Goal: Task Accomplishment & Management: Manage account settings

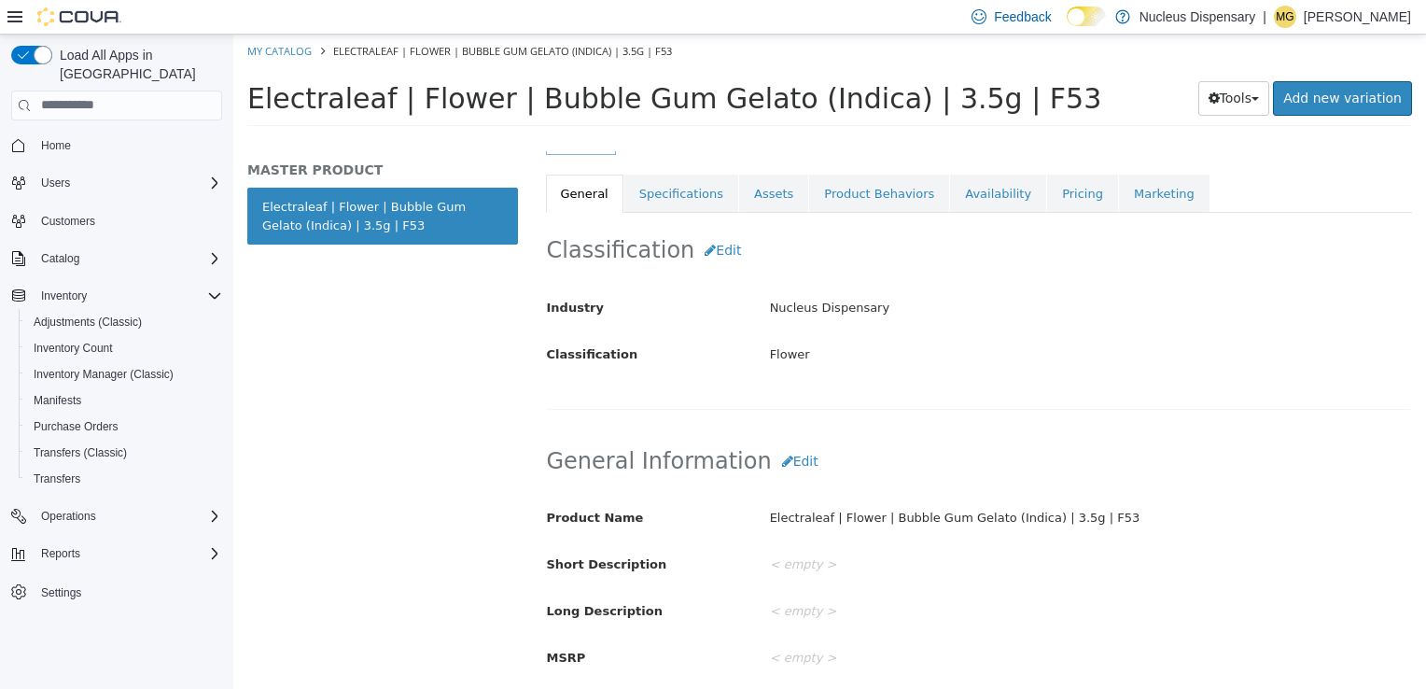
scroll to position [316, 0]
click at [776, 466] on button "Edit" at bounding box center [800, 459] width 57 height 35
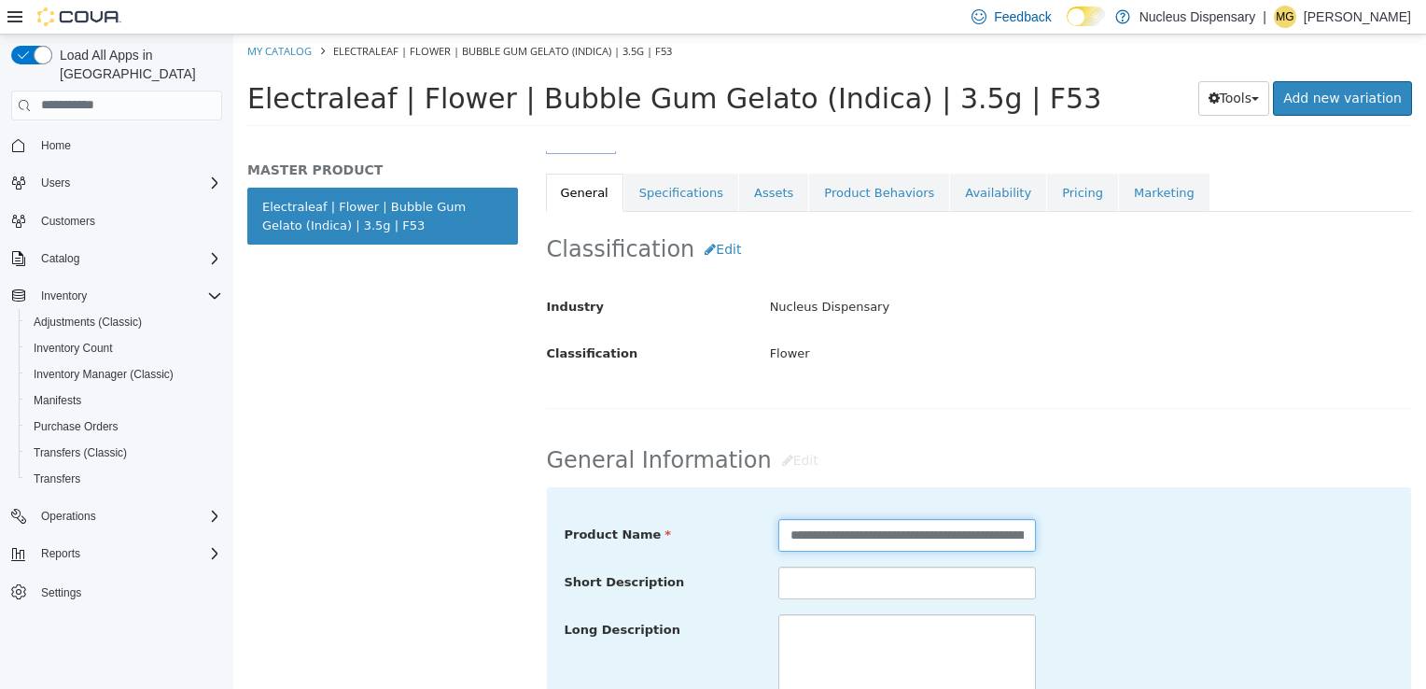
click at [852, 525] on input "**********" at bounding box center [906, 534] width 257 height 33
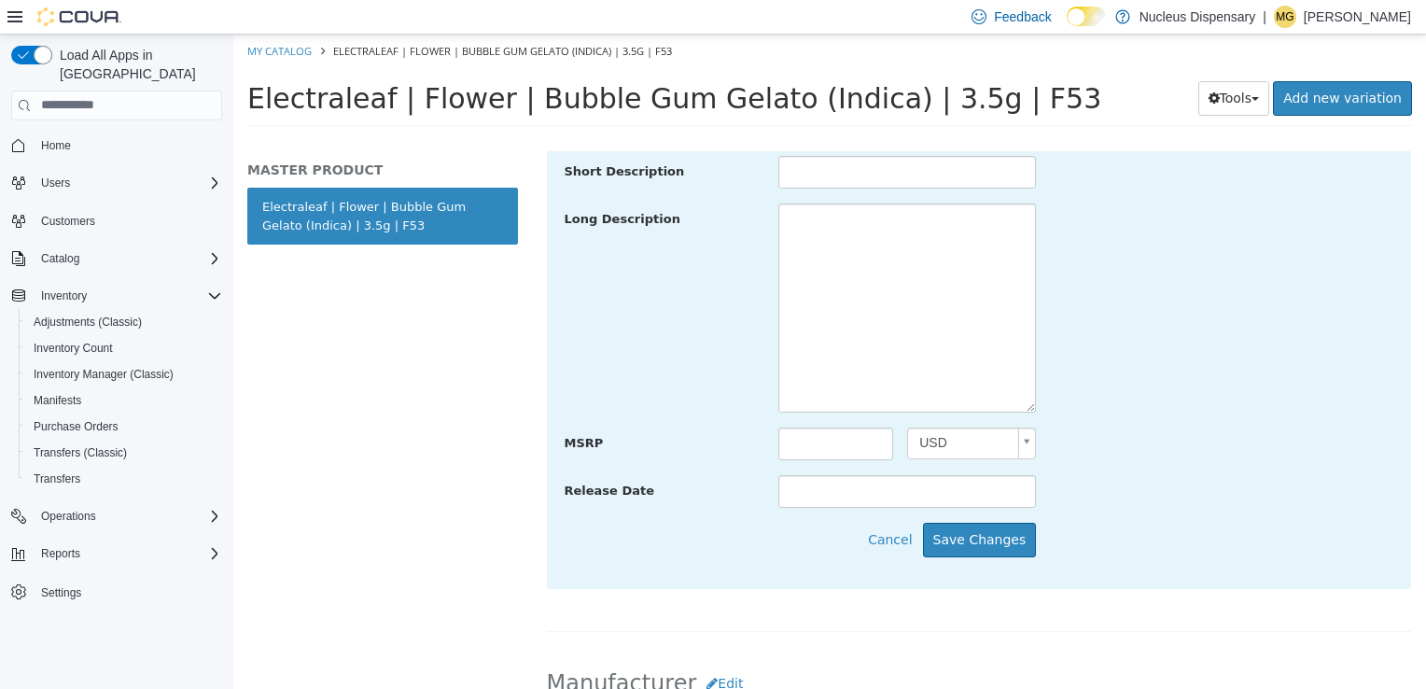
scroll to position [746, 0]
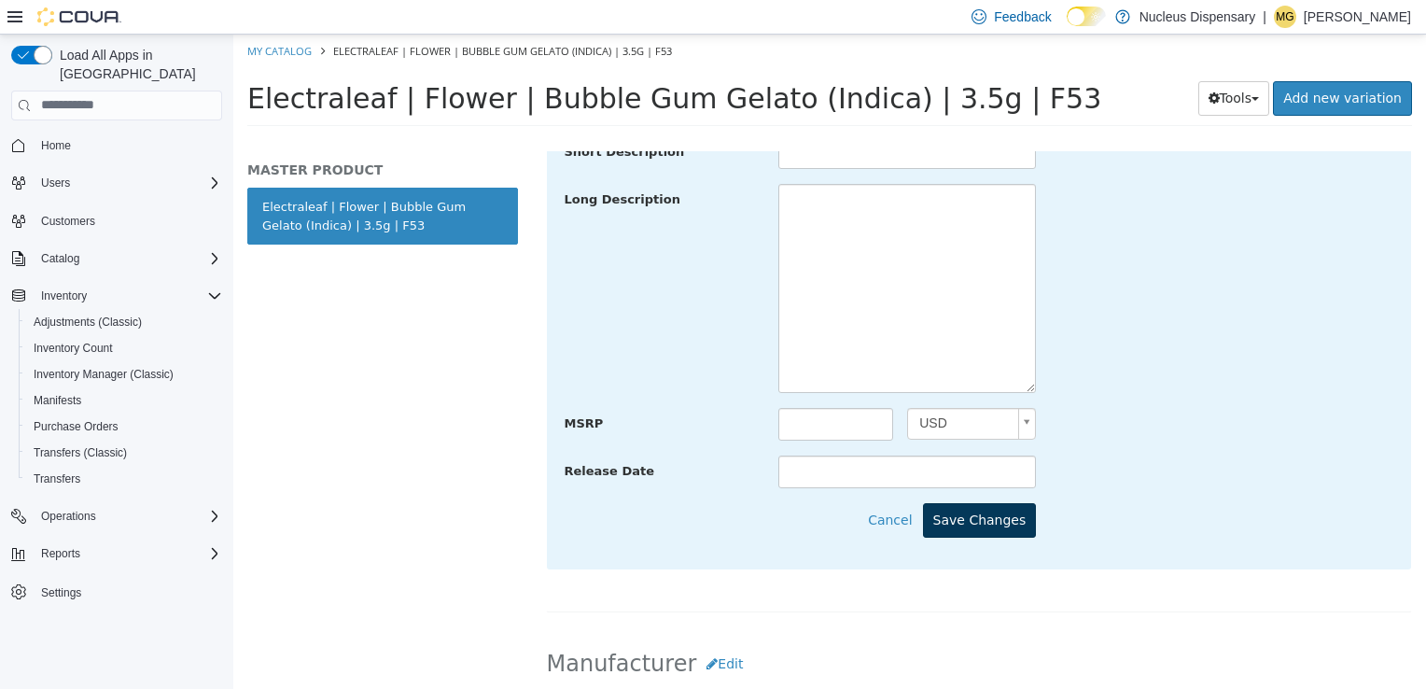
type input "**********"
click at [960, 522] on button "Save Changes" at bounding box center [980, 519] width 114 height 35
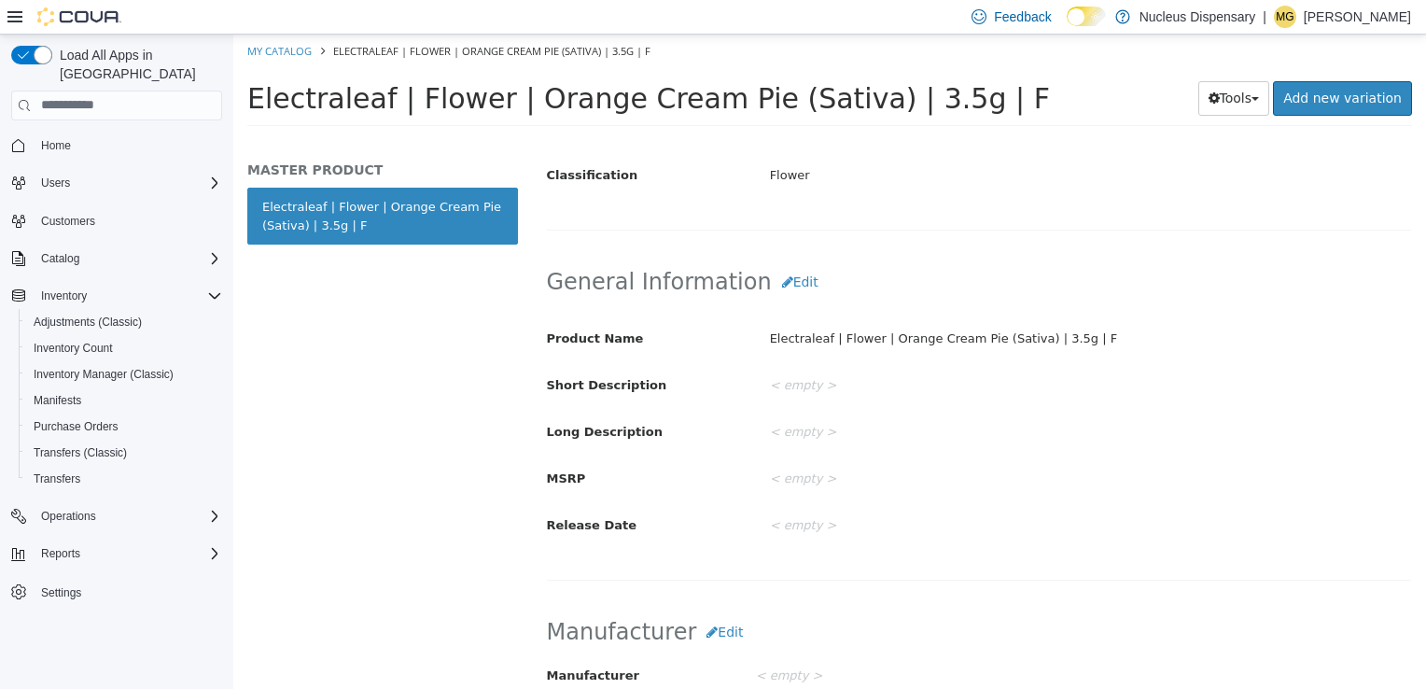
scroll to position [495, 0]
click at [774, 280] on button "Edit" at bounding box center [800, 280] width 57 height 35
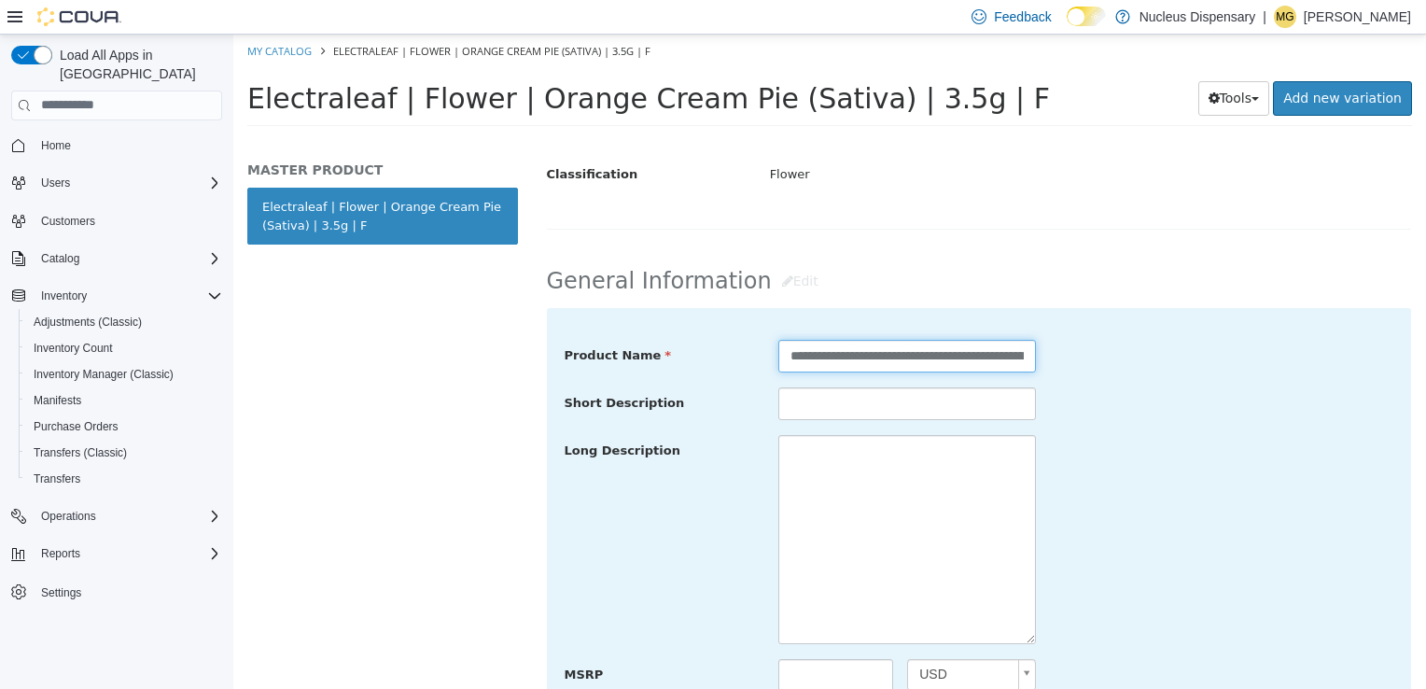
click at [859, 352] on input "**********" at bounding box center [906, 355] width 257 height 33
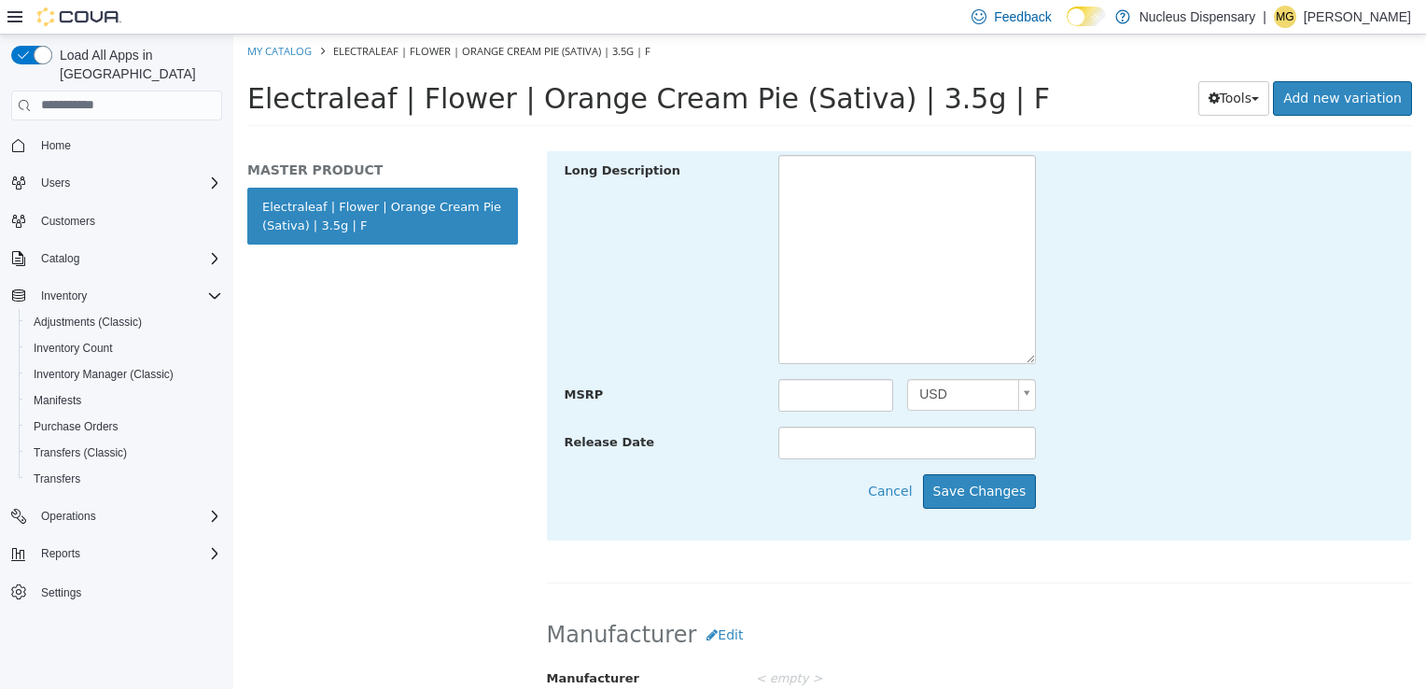
scroll to position [780, 0]
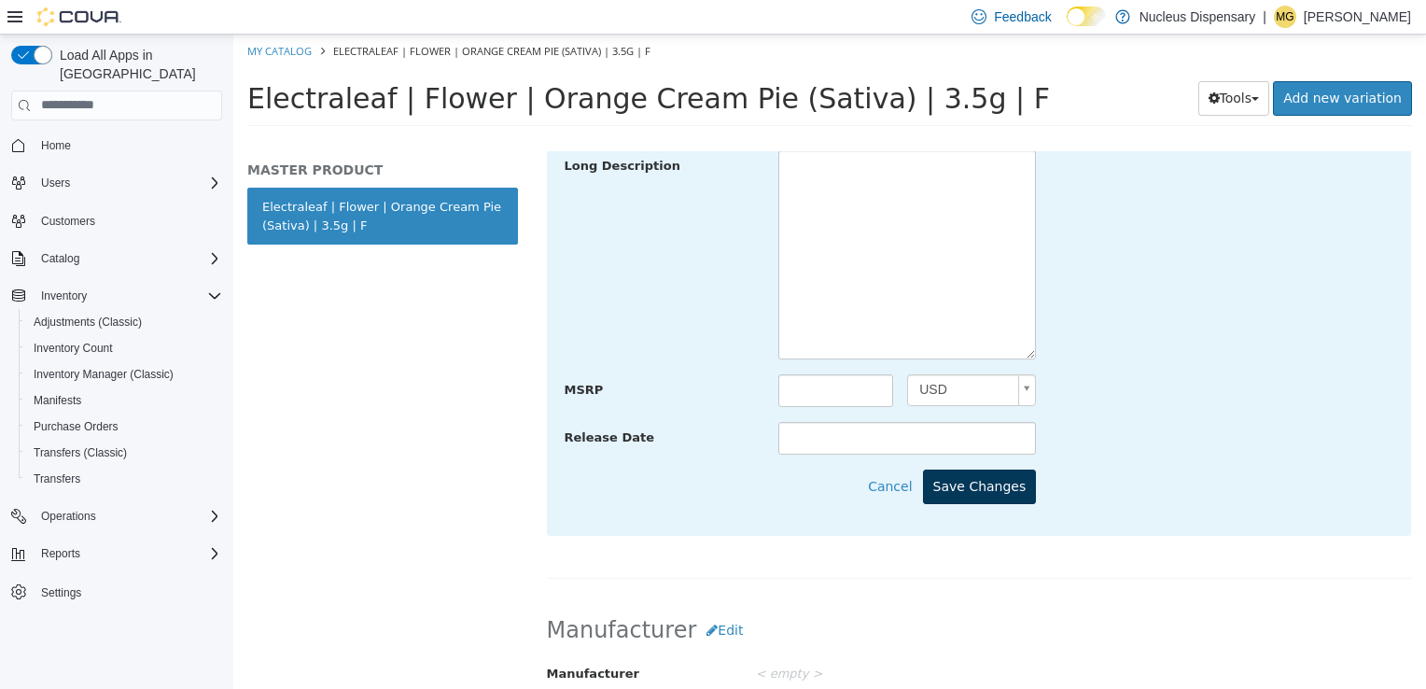
type input "**********"
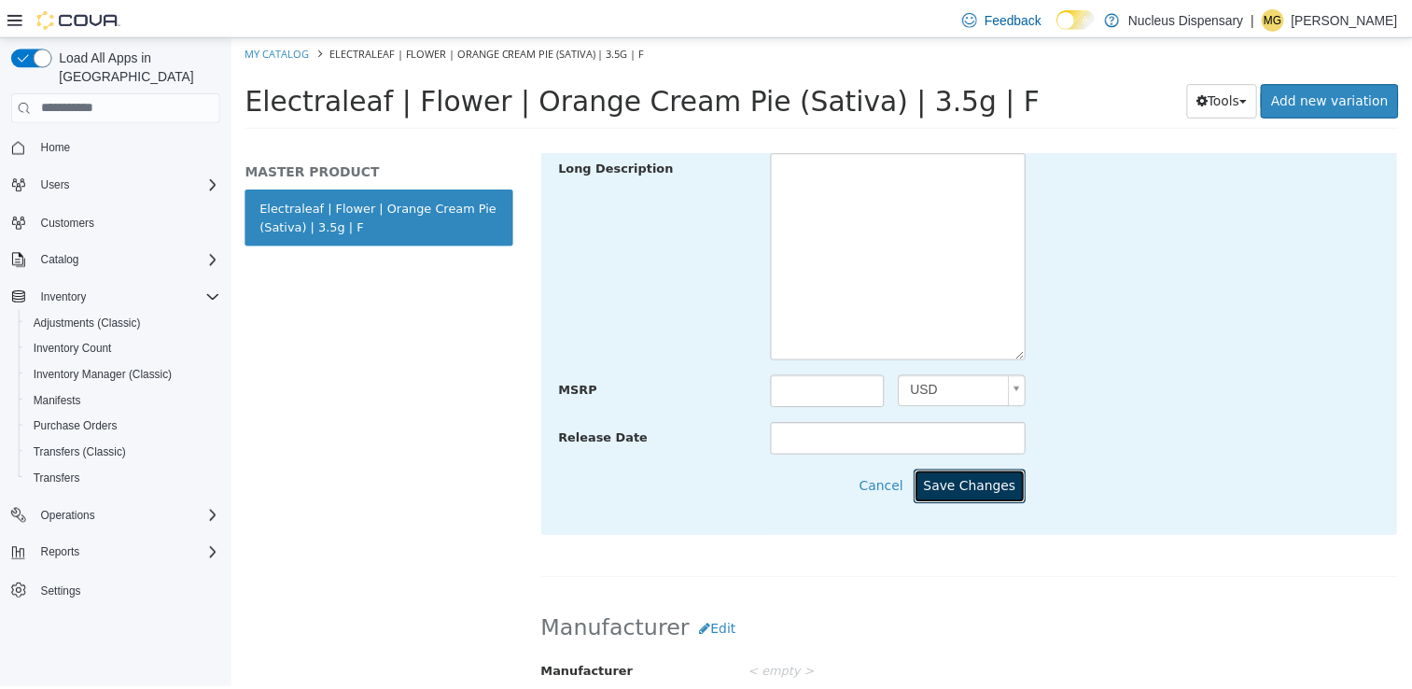
scroll to position [0, 0]
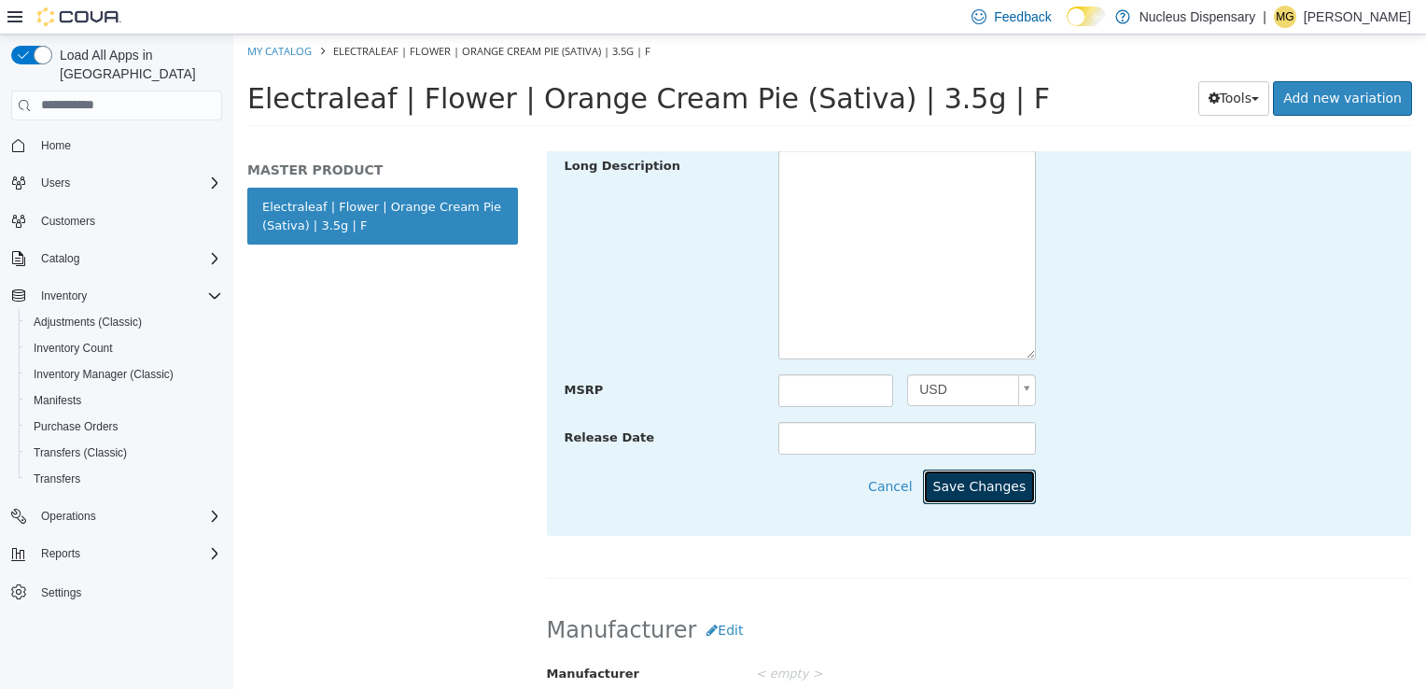
click at [974, 494] on button "Save Changes" at bounding box center [980, 485] width 114 height 35
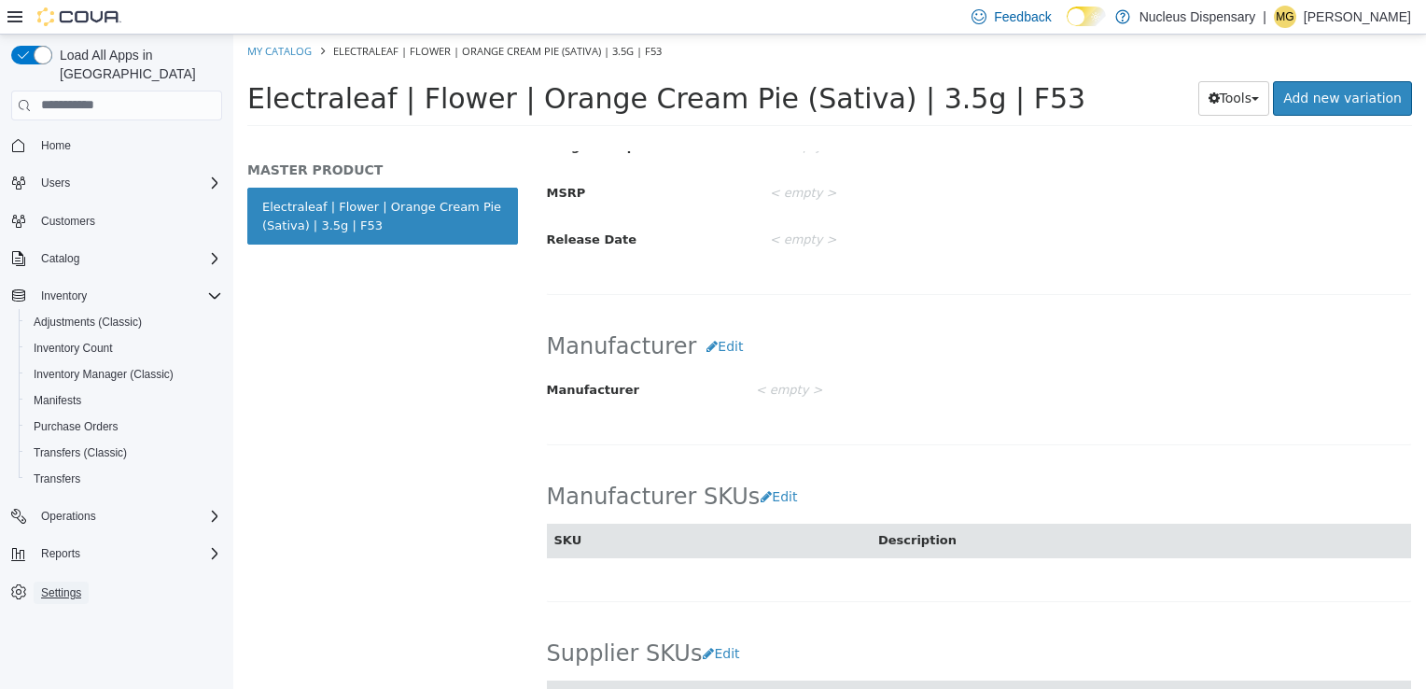
click at [60, 581] on span "Settings" at bounding box center [61, 592] width 40 height 22
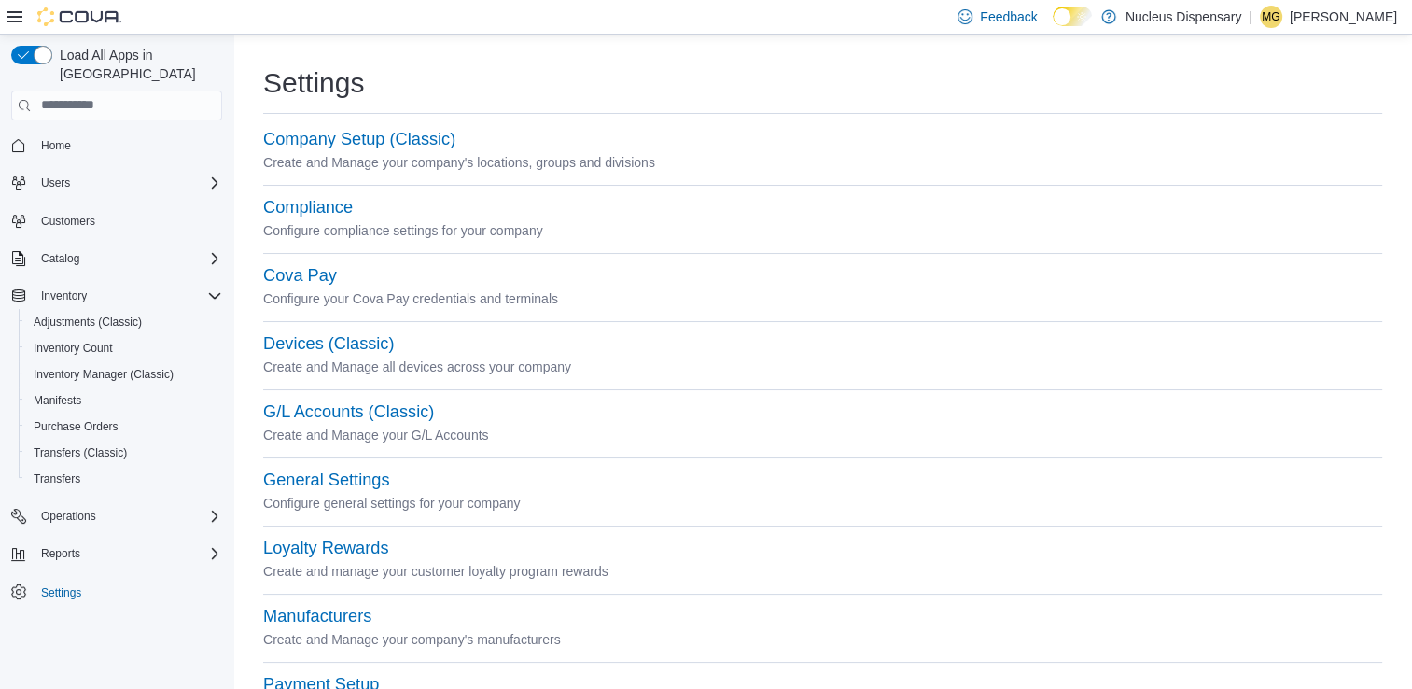
click at [388, 199] on div "Compliance" at bounding box center [822, 208] width 1119 height 22
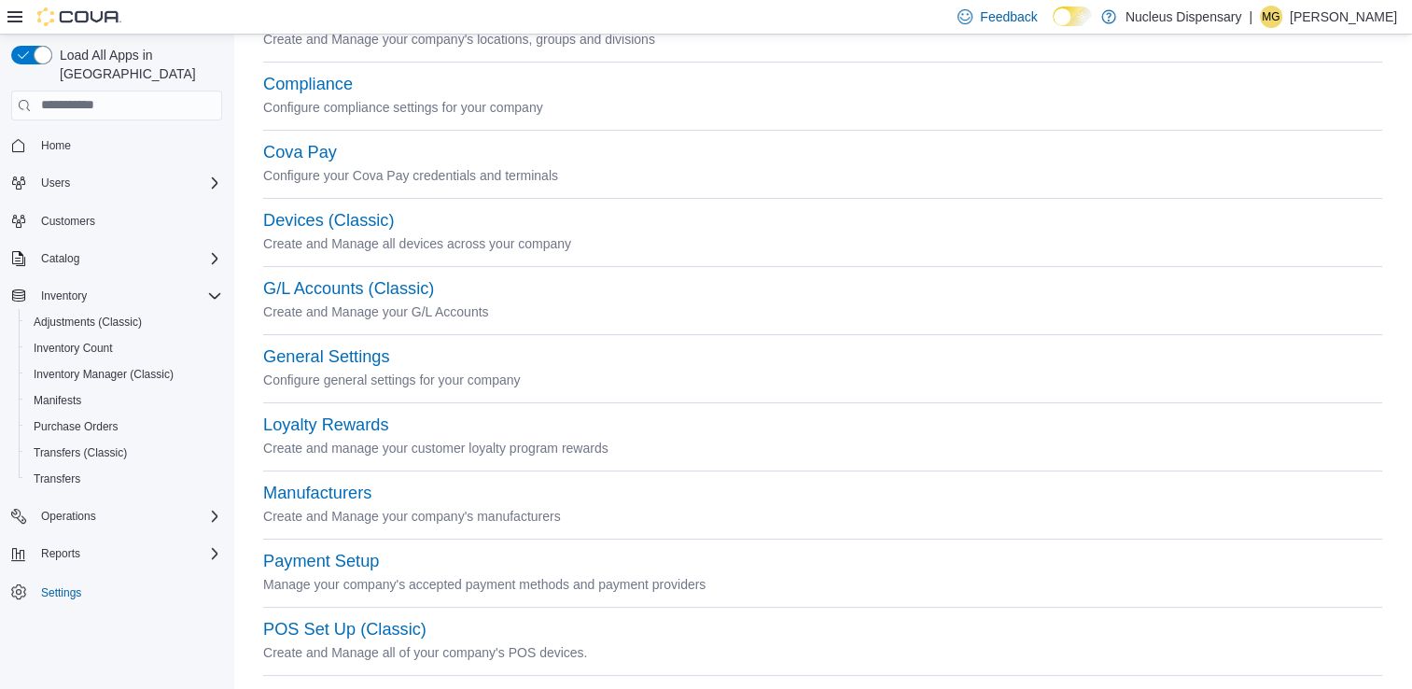
scroll to position [116, 0]
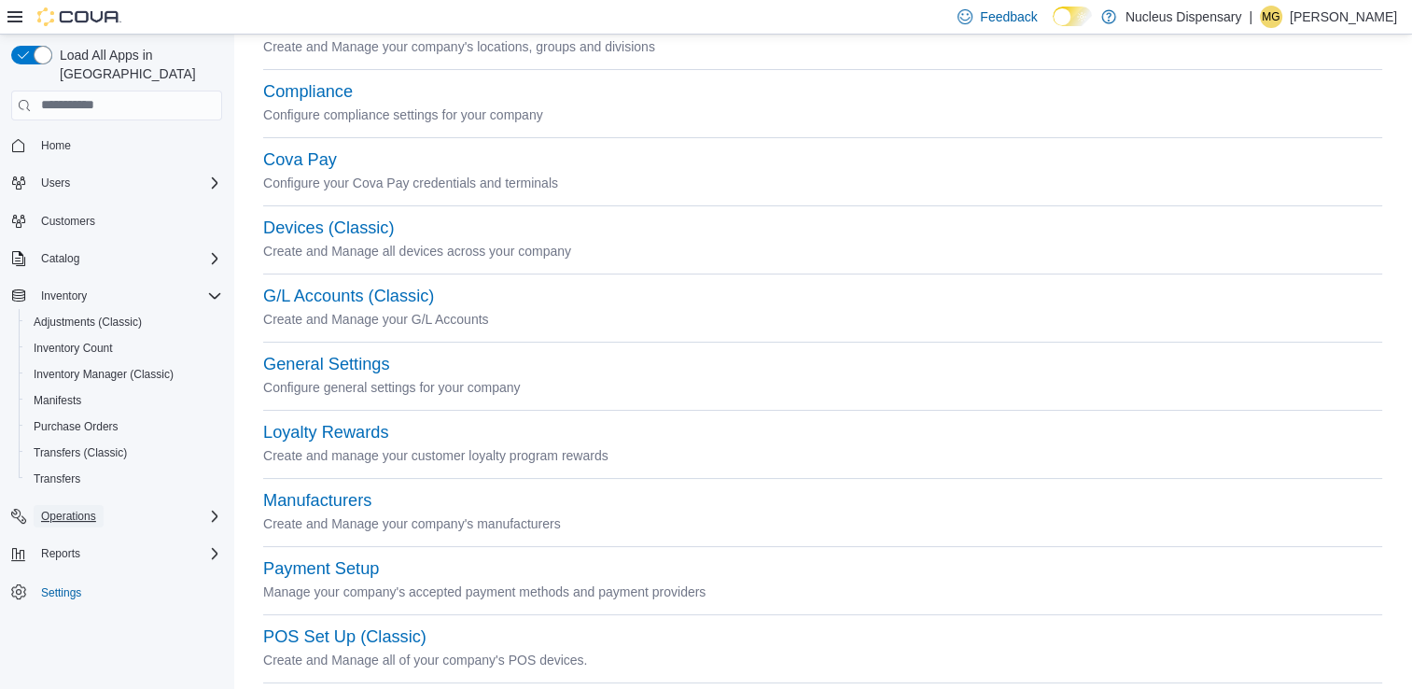
click at [62, 508] on span "Operations" at bounding box center [68, 515] width 55 height 15
click at [100, 174] on div "Users" at bounding box center [128, 183] width 188 height 22
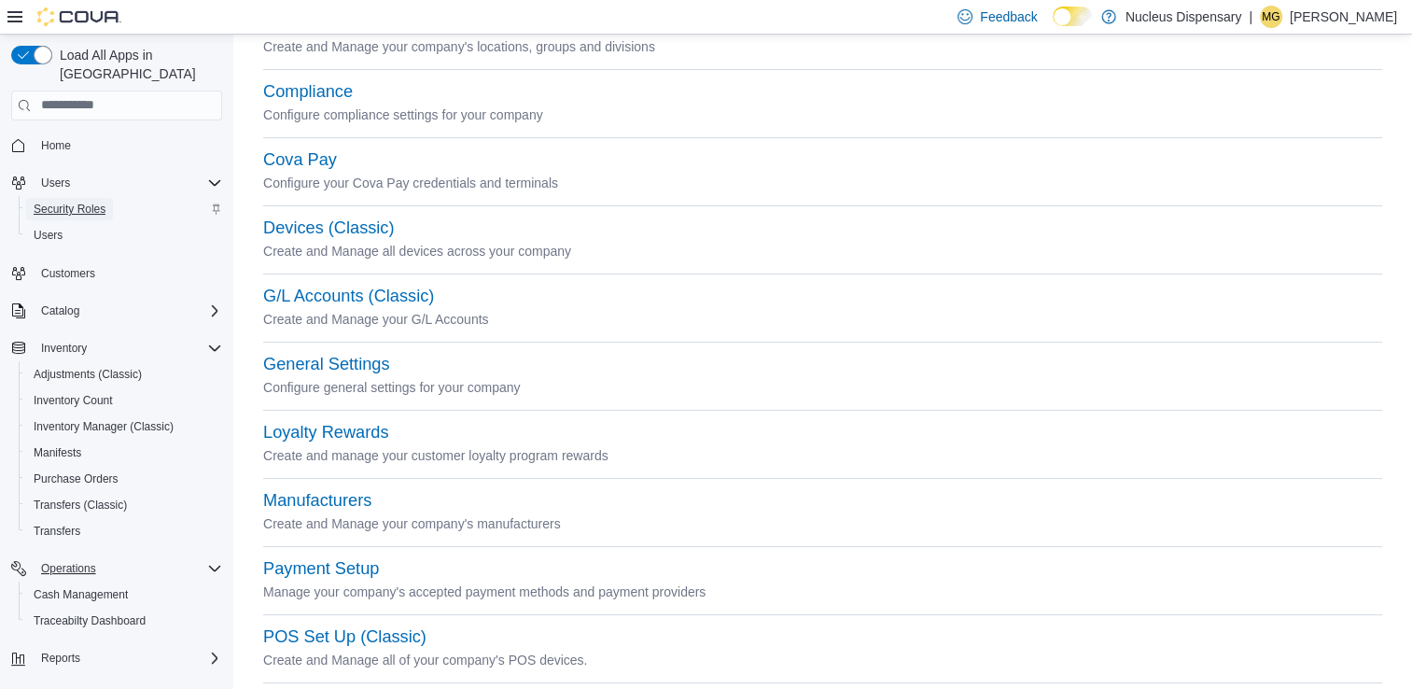
click at [93, 202] on span "Security Roles" at bounding box center [70, 209] width 72 height 15
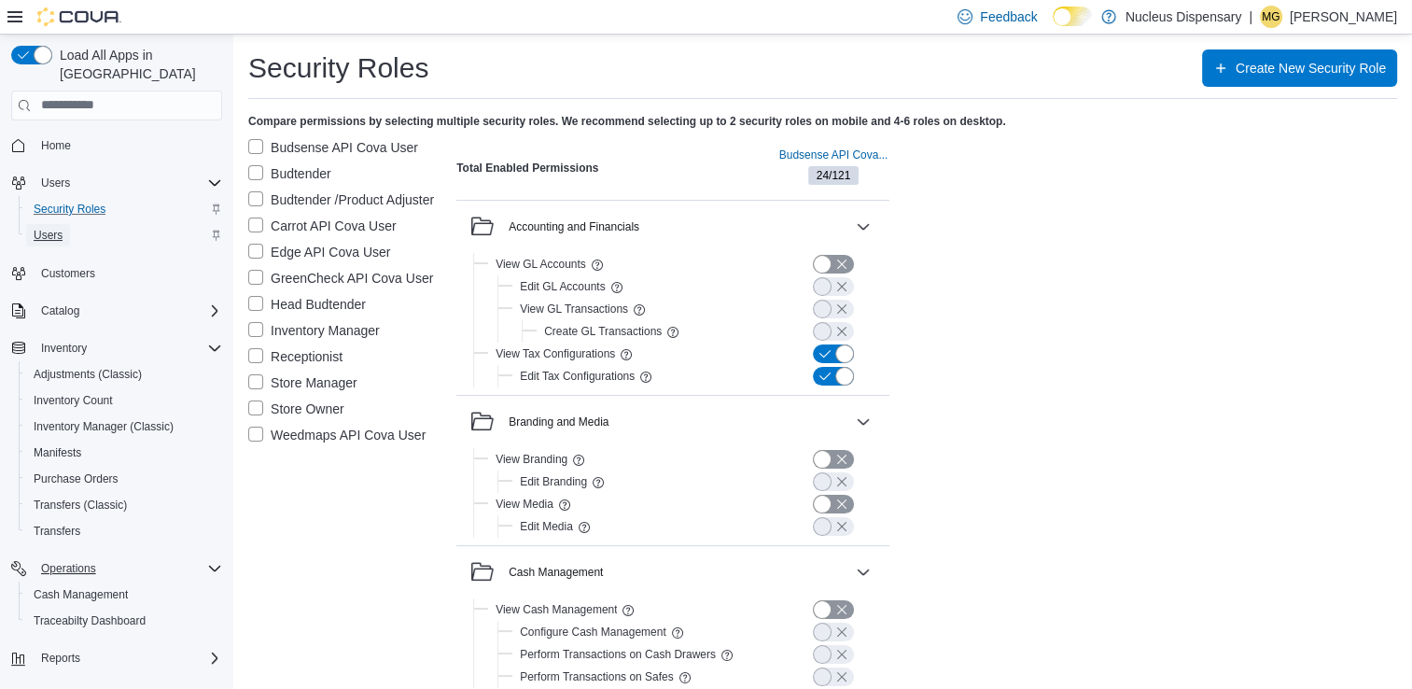
click at [49, 228] on span "Users" at bounding box center [48, 235] width 29 height 15
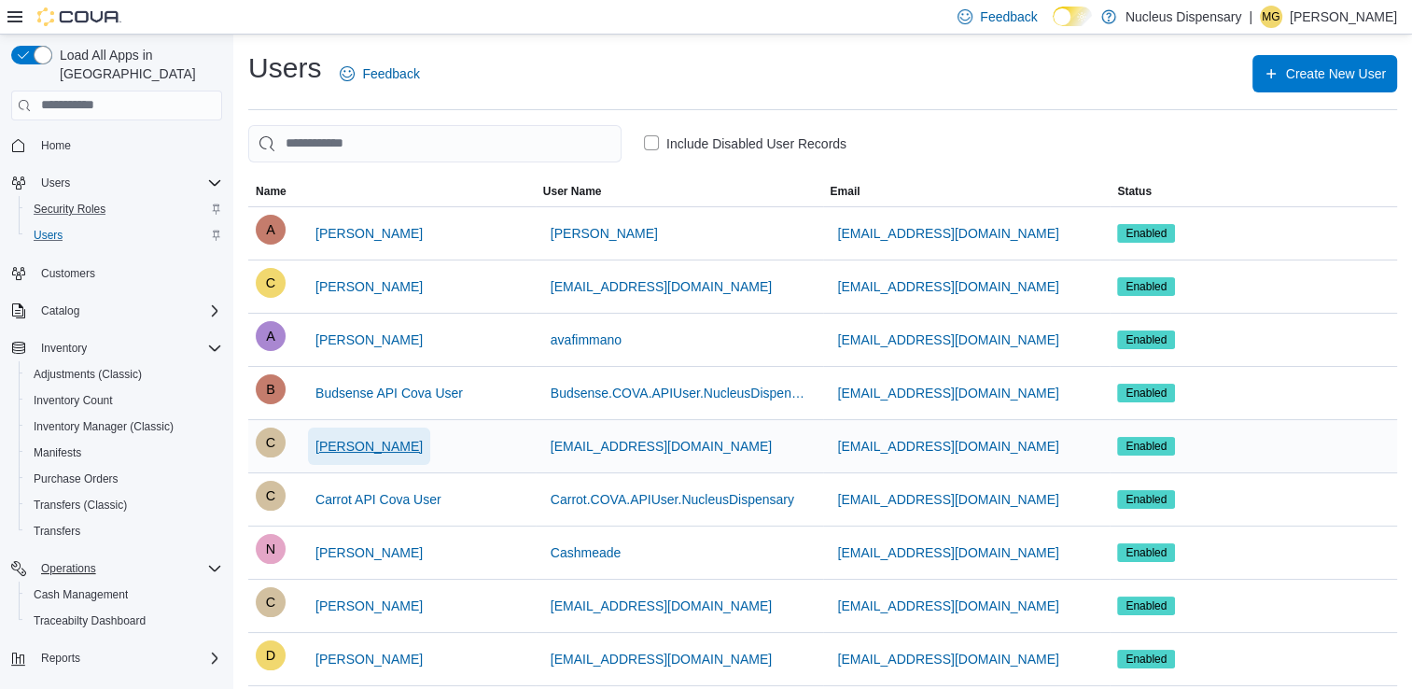
click at [359, 452] on span "Carlos Pineda" at bounding box center [368, 446] width 107 height 19
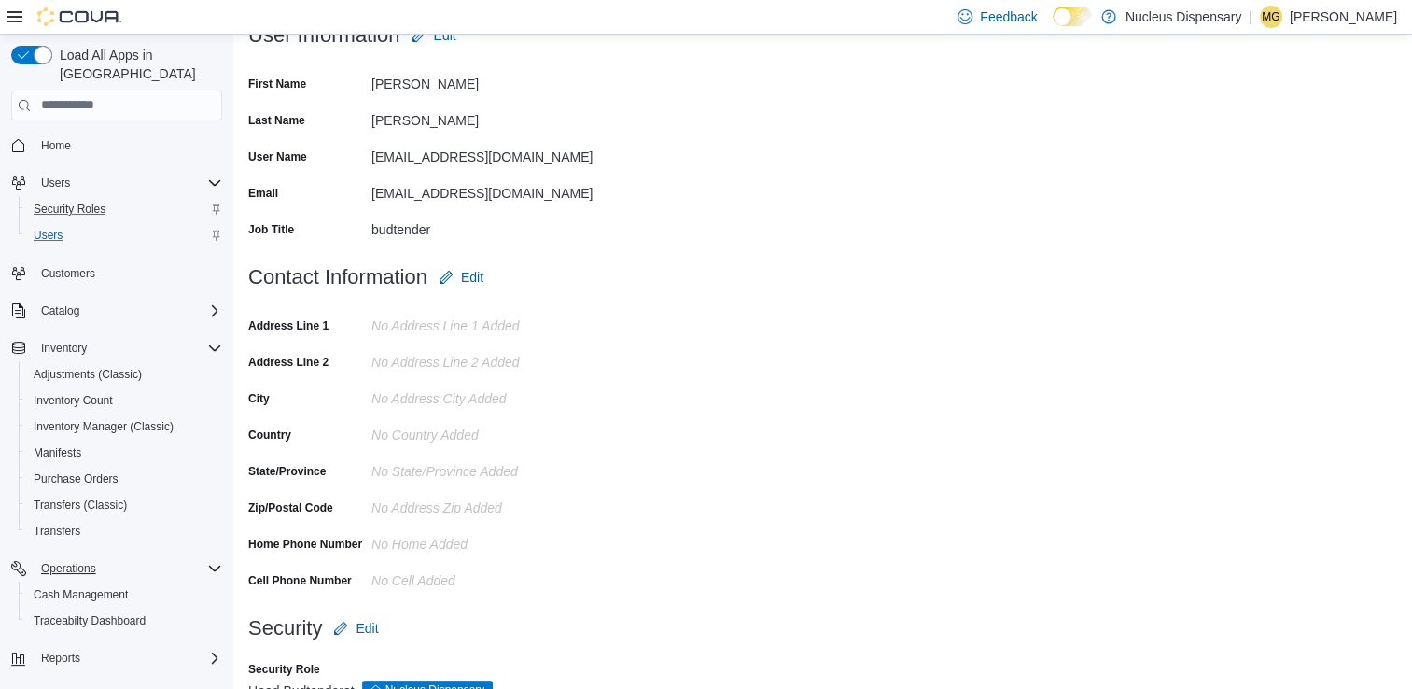
scroll to position [211, 0]
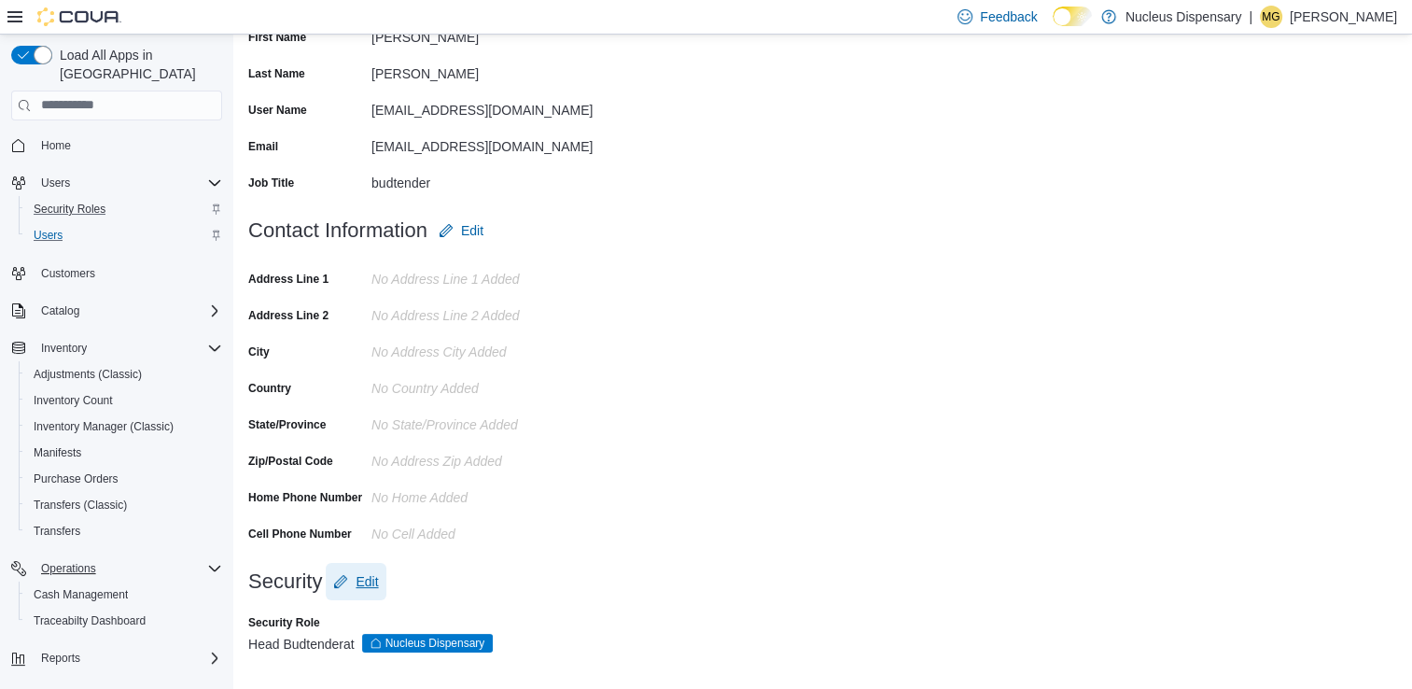
click at [364, 577] on span "Edit" at bounding box center [366, 581] width 22 height 19
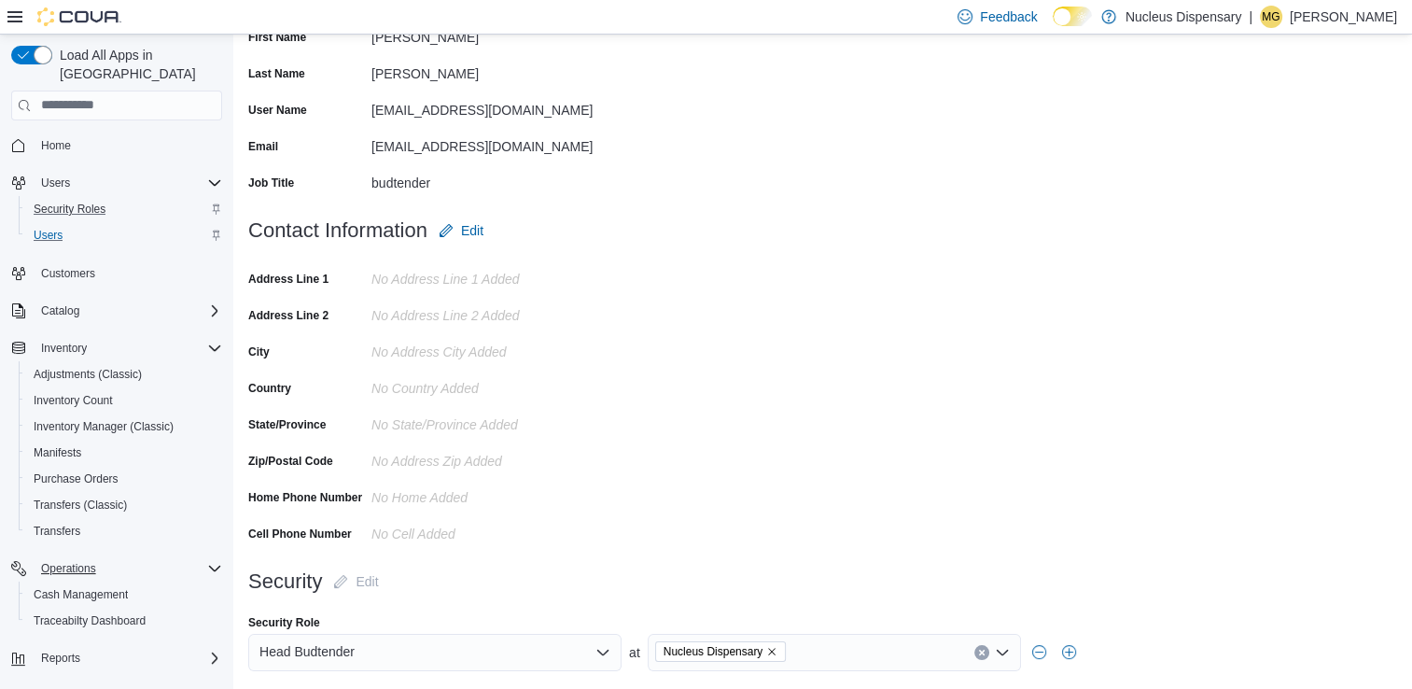
scroll to position [267, 0]
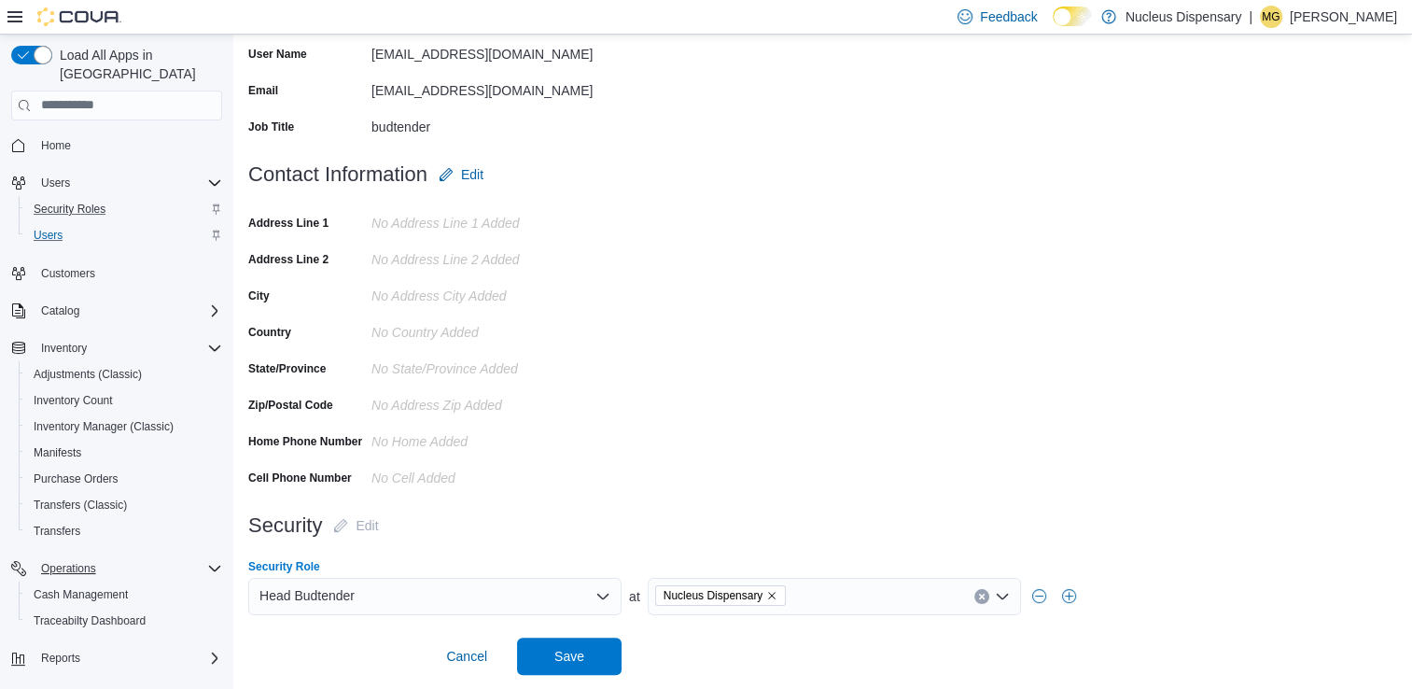
click at [602, 600] on icon "Open list of options" at bounding box center [602, 596] width 15 height 15
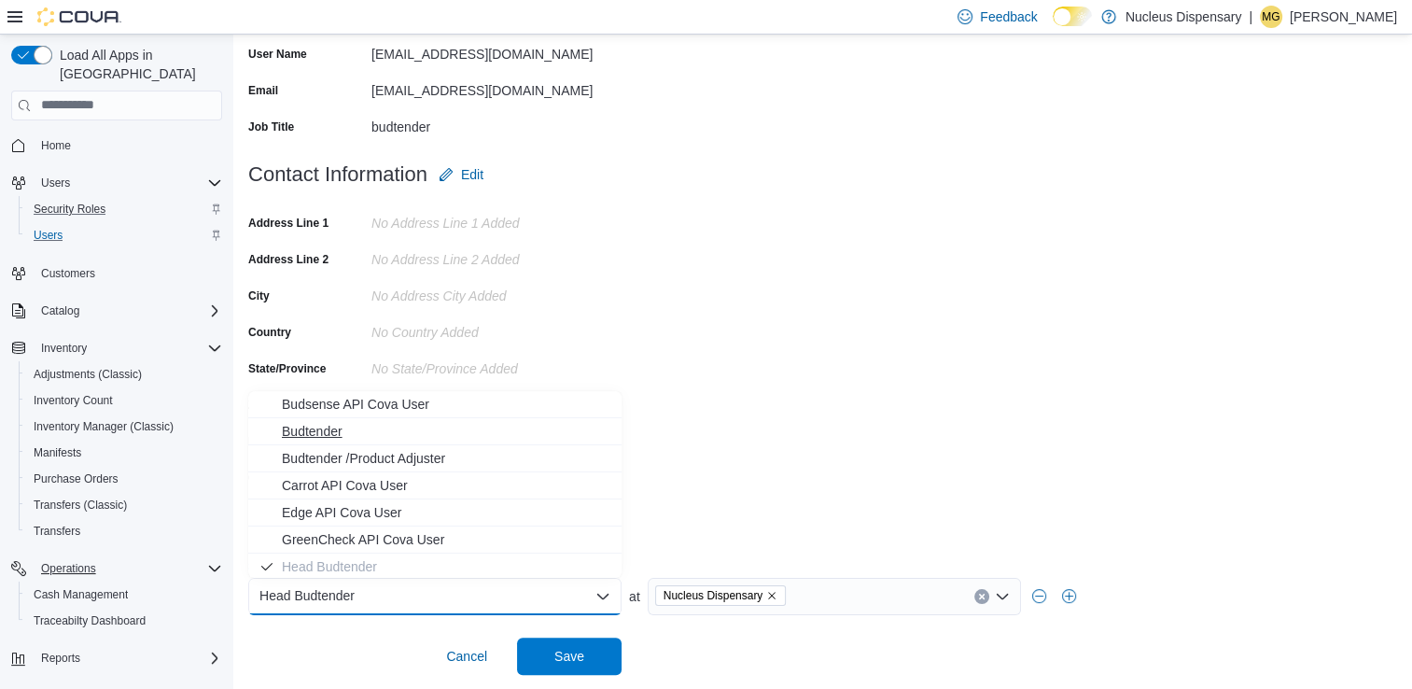
click at [381, 427] on span "Budtender" at bounding box center [446, 431] width 328 height 19
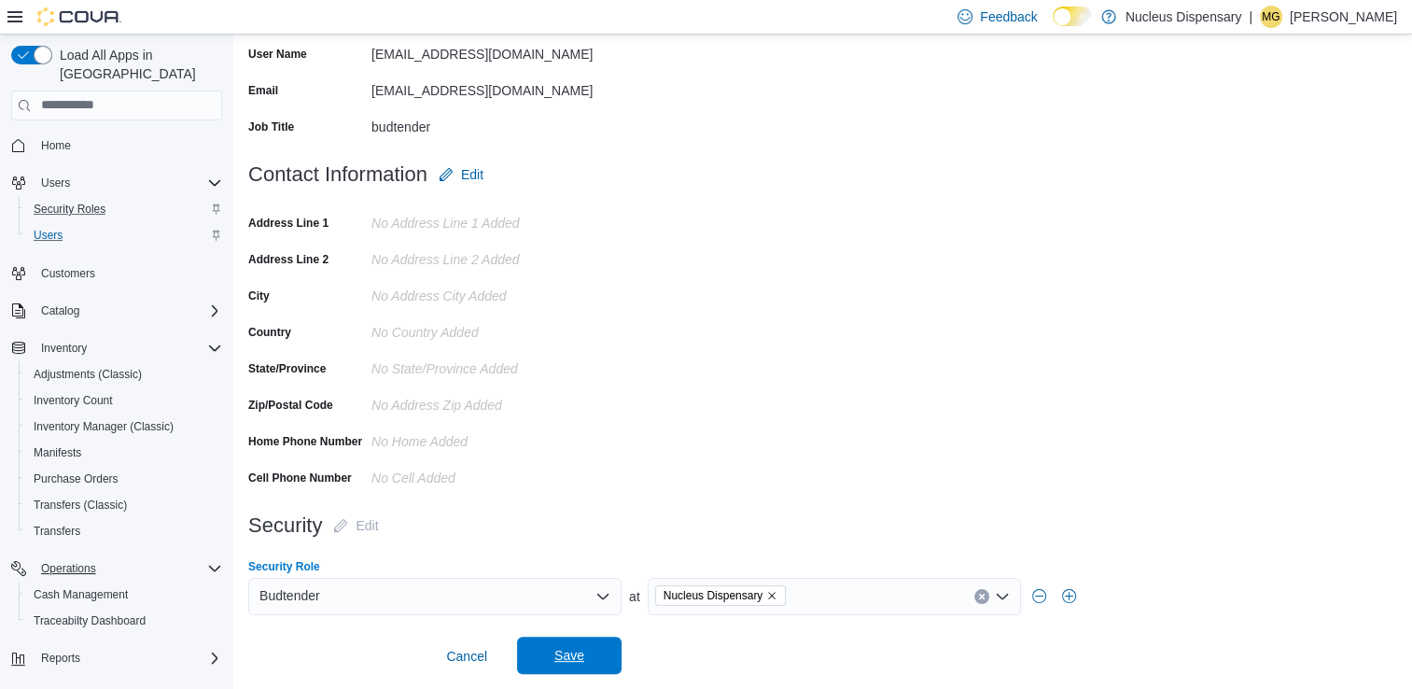
click at [550, 653] on span "Save" at bounding box center [569, 654] width 82 height 37
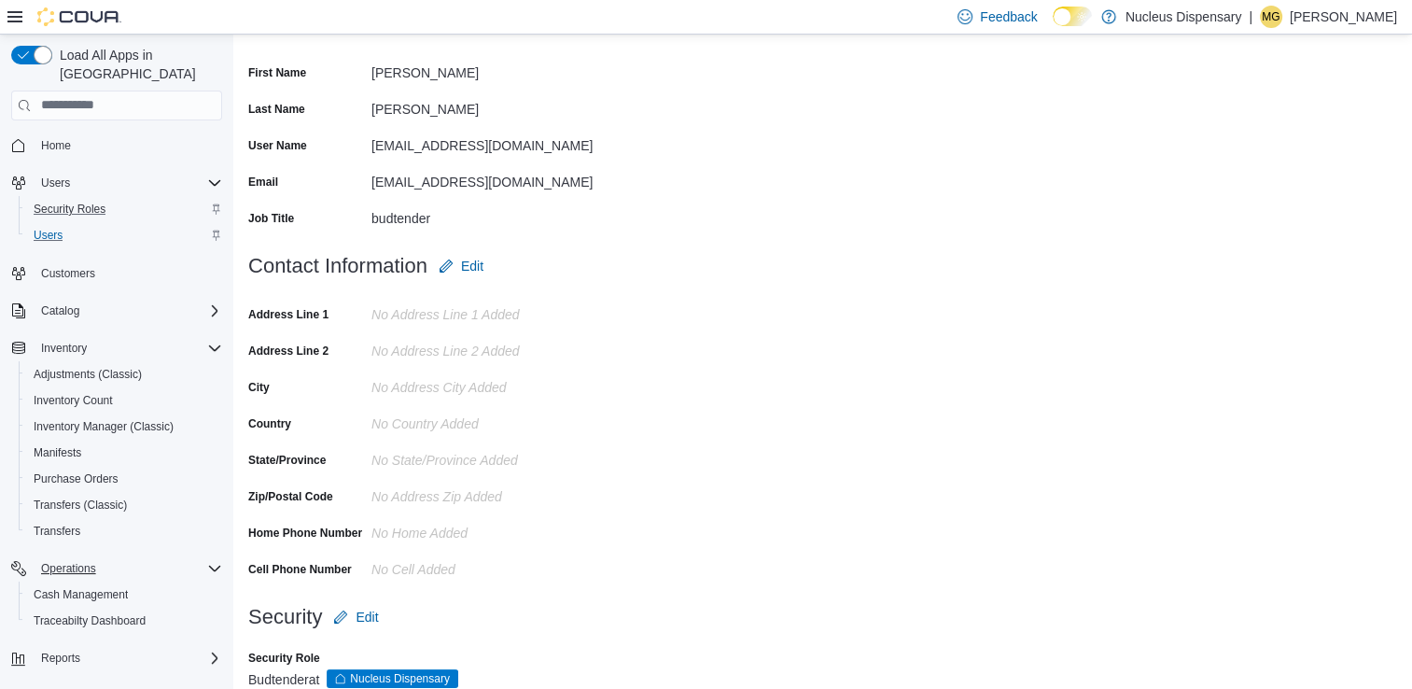
scroll to position [211, 0]
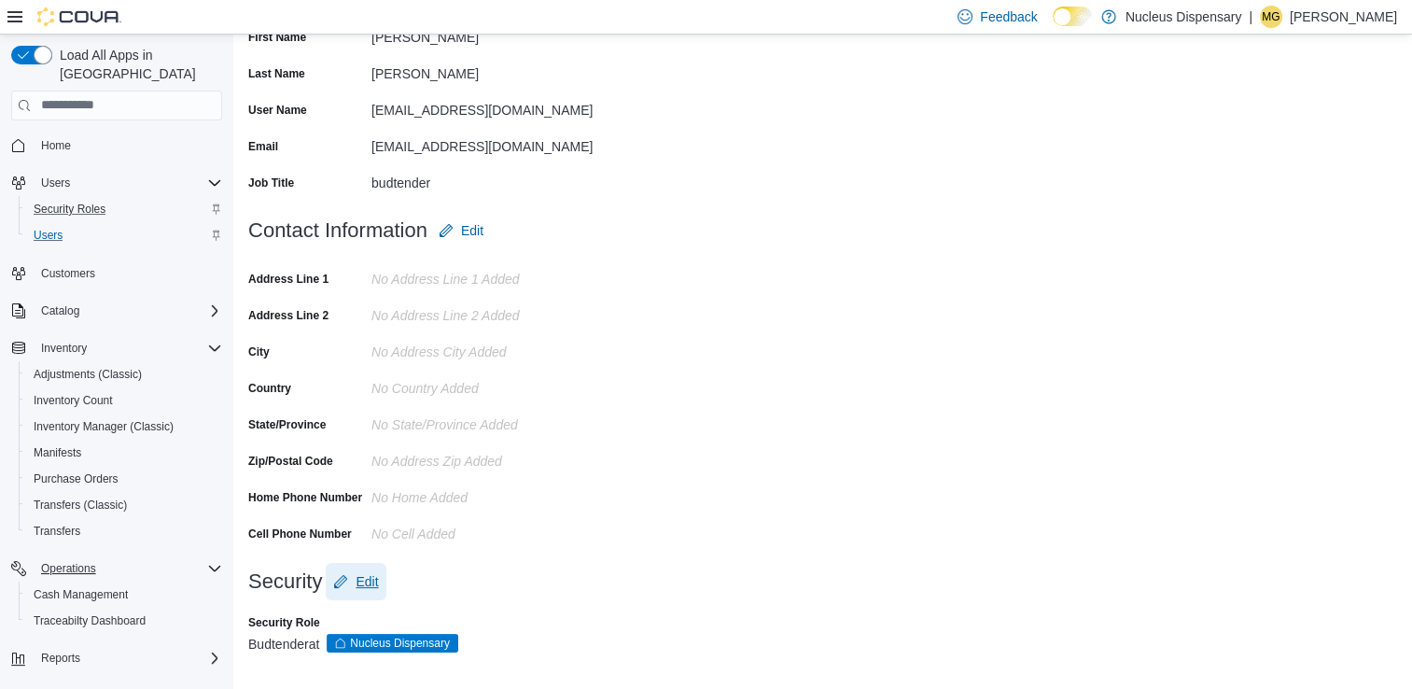
click at [356, 574] on span "Edit" at bounding box center [366, 581] width 22 height 19
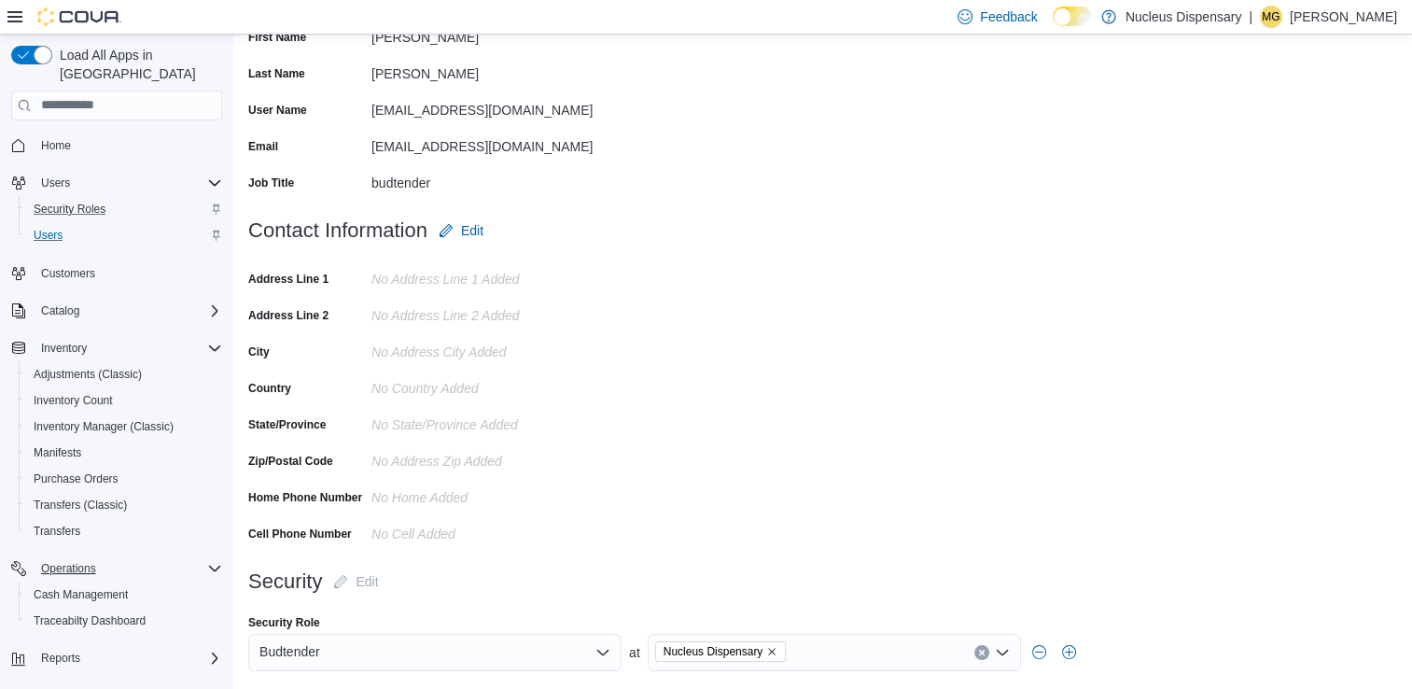
scroll to position [267, 0]
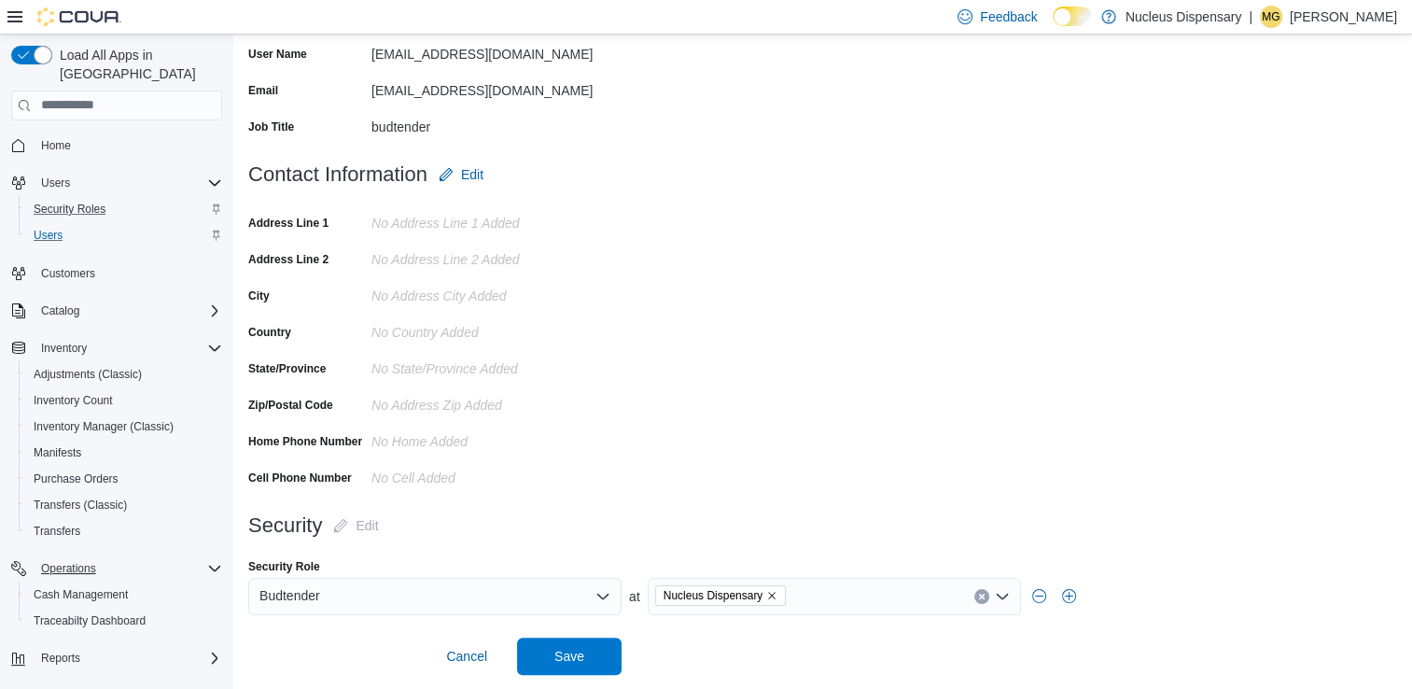
click at [1000, 598] on icon "Open list of options" at bounding box center [1000, 596] width 11 height 6
click at [922, 355] on form "Contact Information Edit Address Line 1 No Address Line 1 added Address Line 2 …" at bounding box center [822, 331] width 1148 height 351
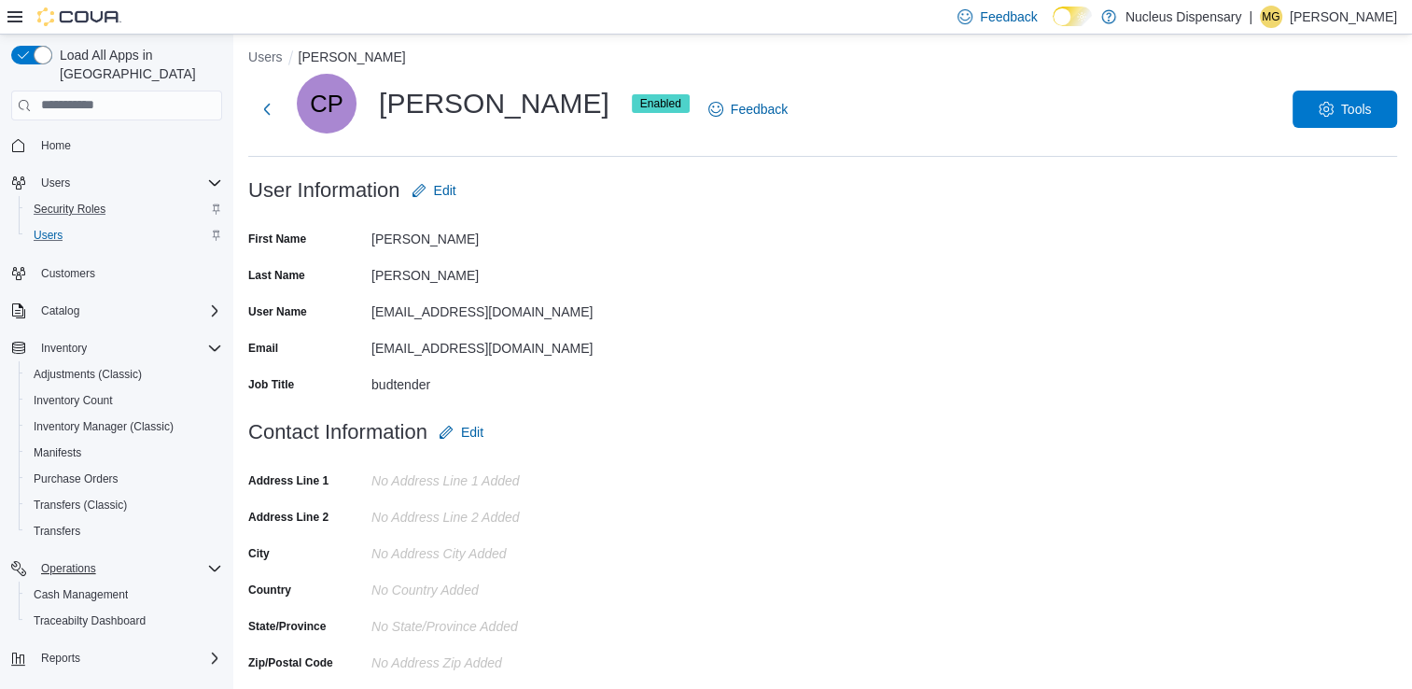
scroll to position [0, 0]
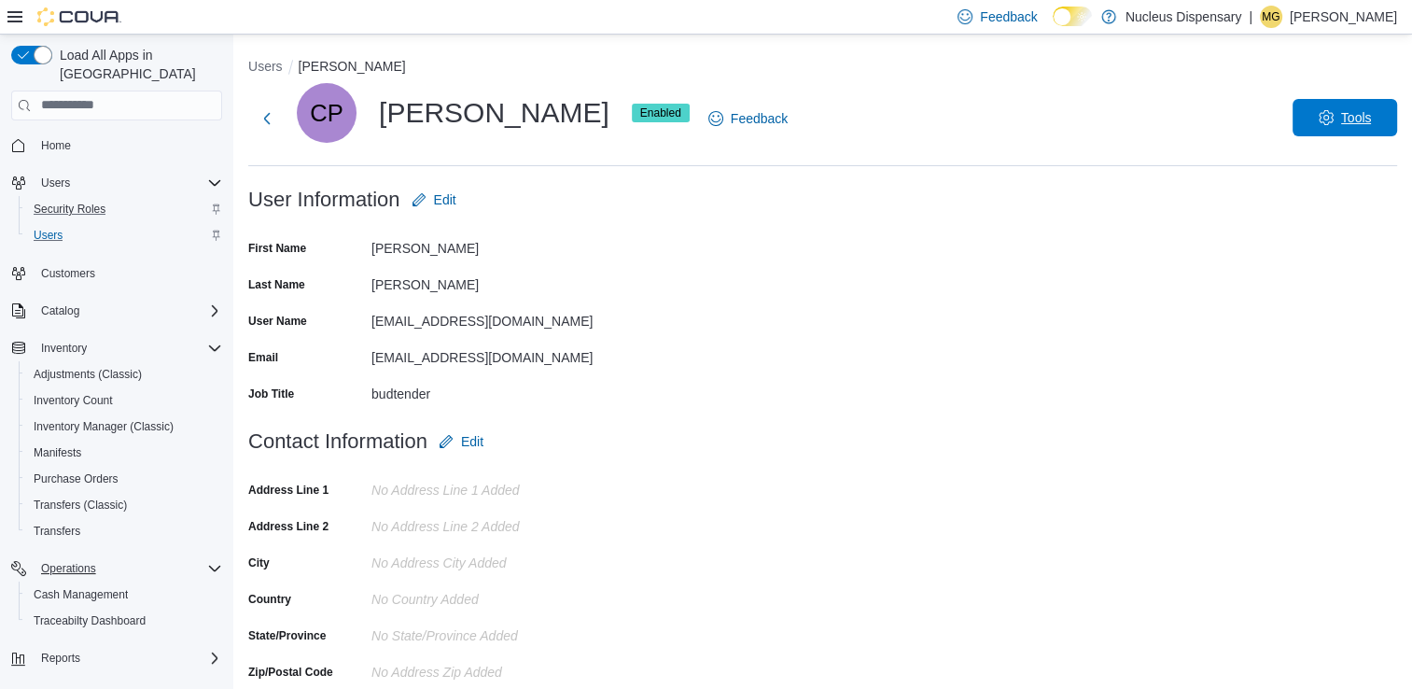
click at [1371, 114] on span "Tools" at bounding box center [1356, 117] width 31 height 19
click at [1101, 314] on form "User Information Edit First Name Carlos Last Name Pineda User Name carlospin013…" at bounding box center [822, 302] width 1148 height 242
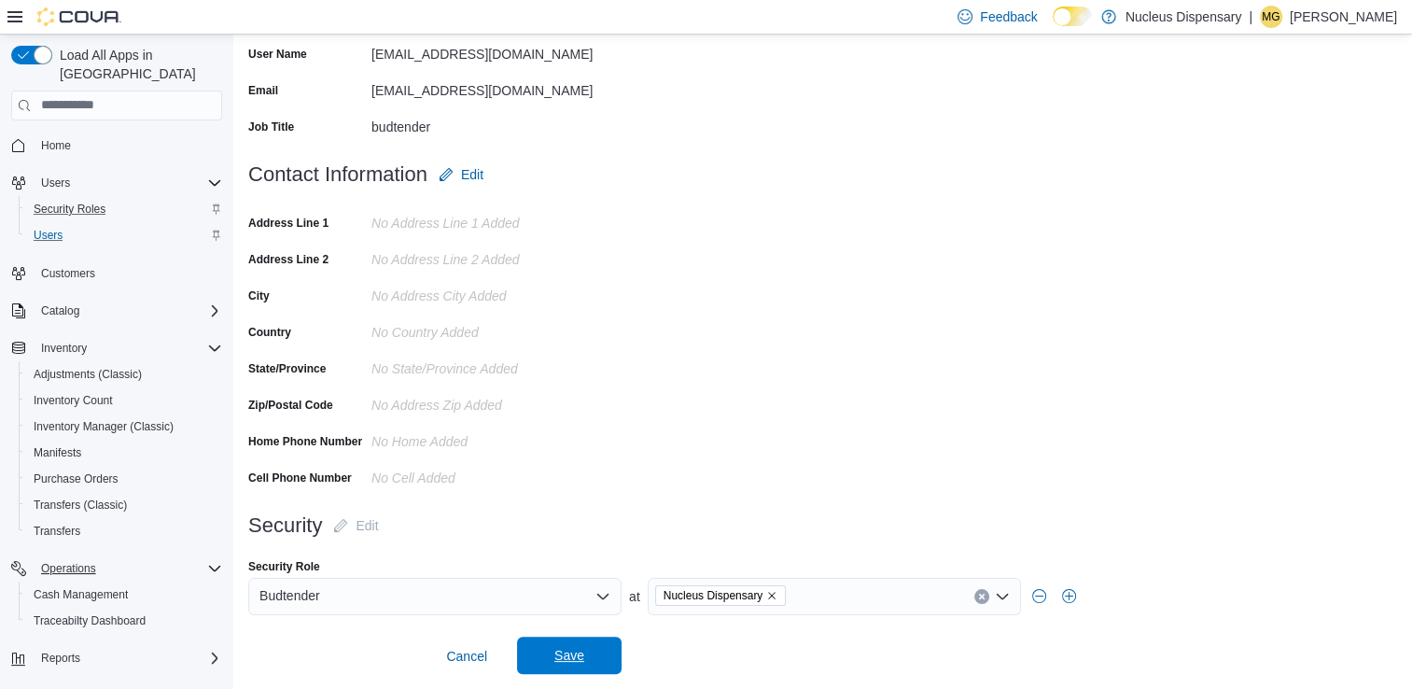
click at [587, 651] on span "Save" at bounding box center [569, 654] width 82 height 37
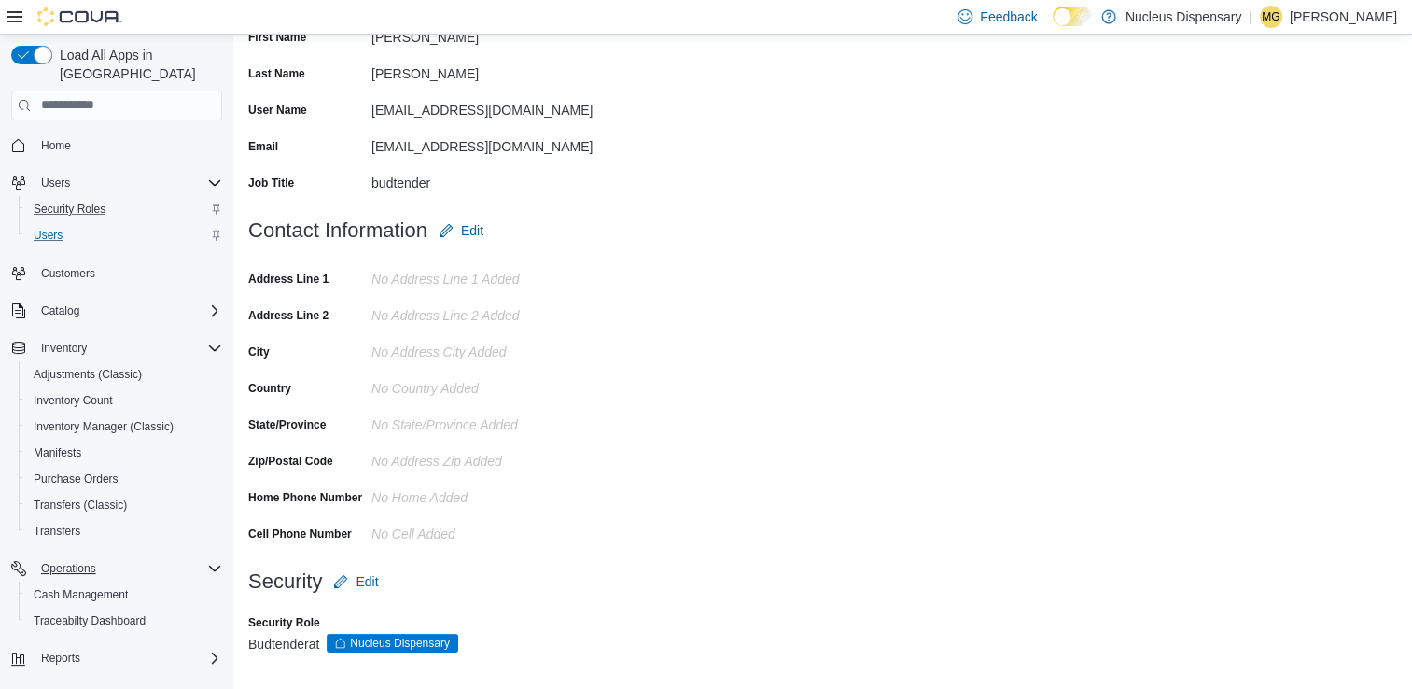
scroll to position [0, 0]
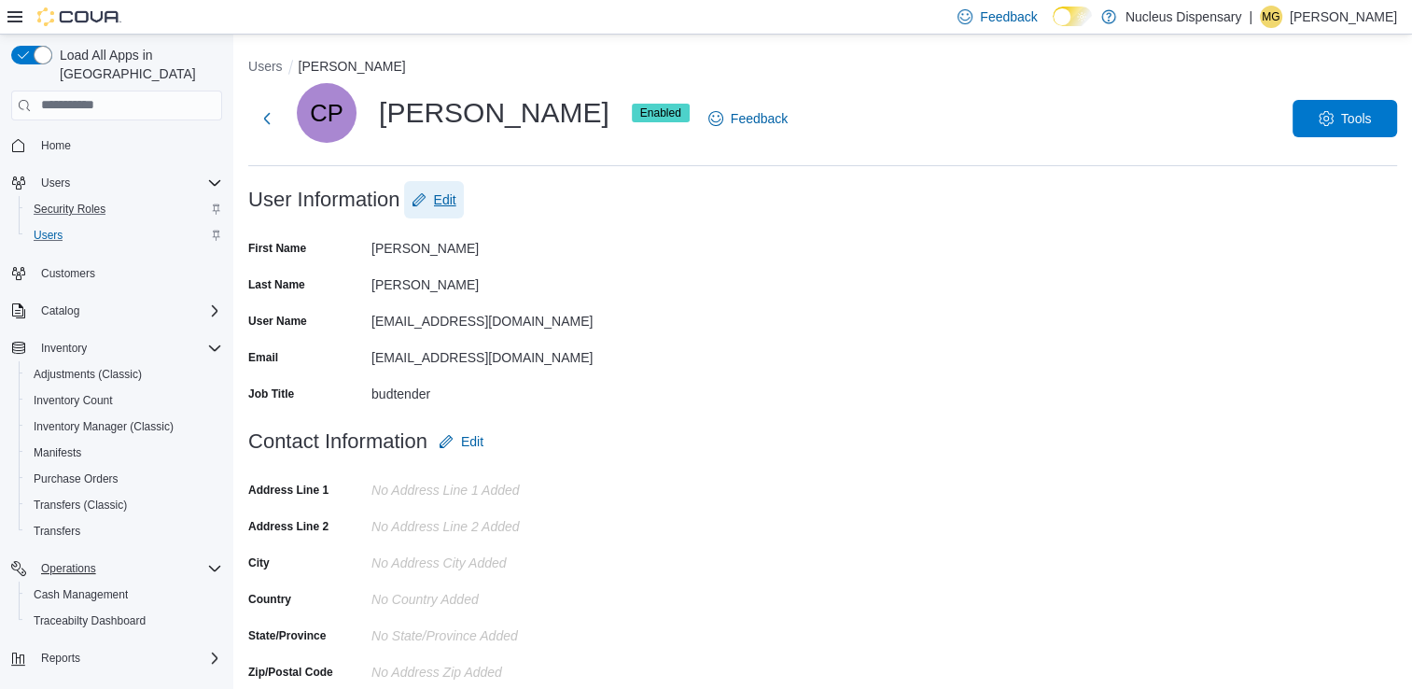
click at [450, 206] on span "Edit" at bounding box center [445, 199] width 22 height 19
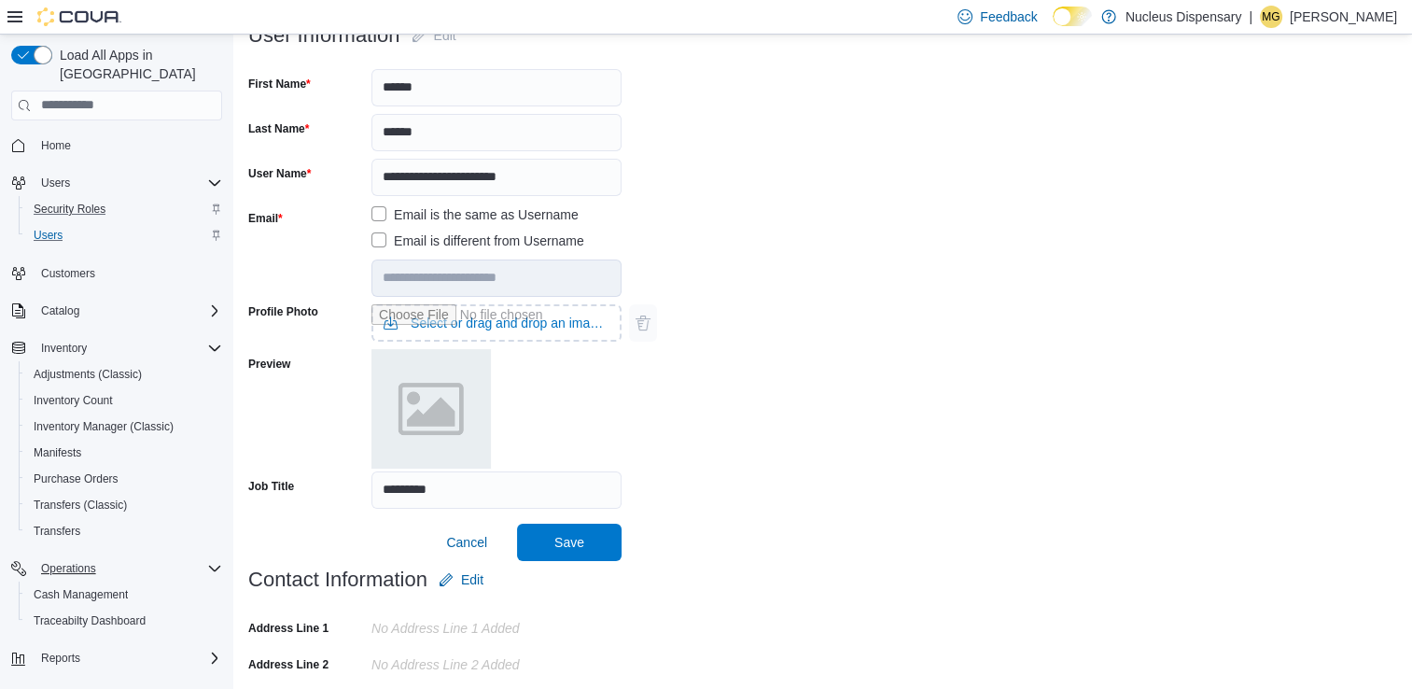
scroll to position [163, 0]
click at [563, 545] on span "Save" at bounding box center [569, 542] width 30 height 19
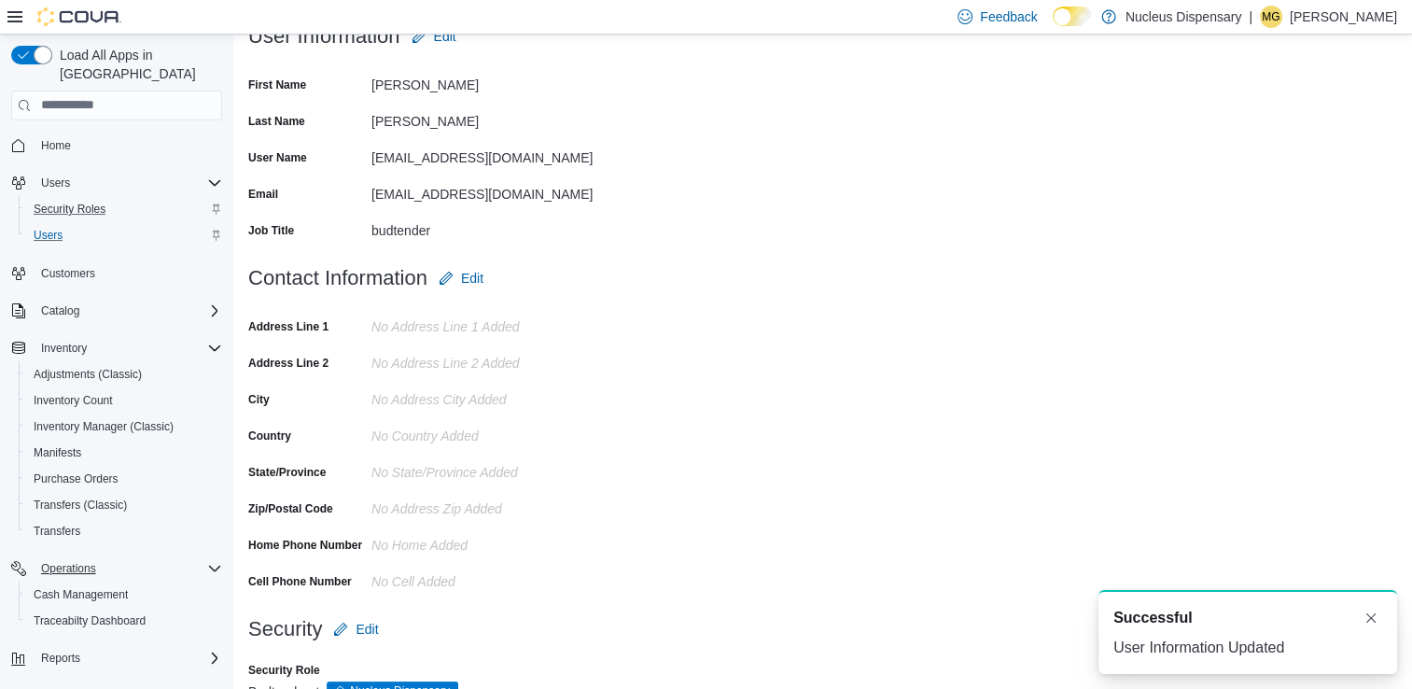
scroll to position [0, 0]
click at [70, 202] on span "Security Roles" at bounding box center [70, 209] width 72 height 15
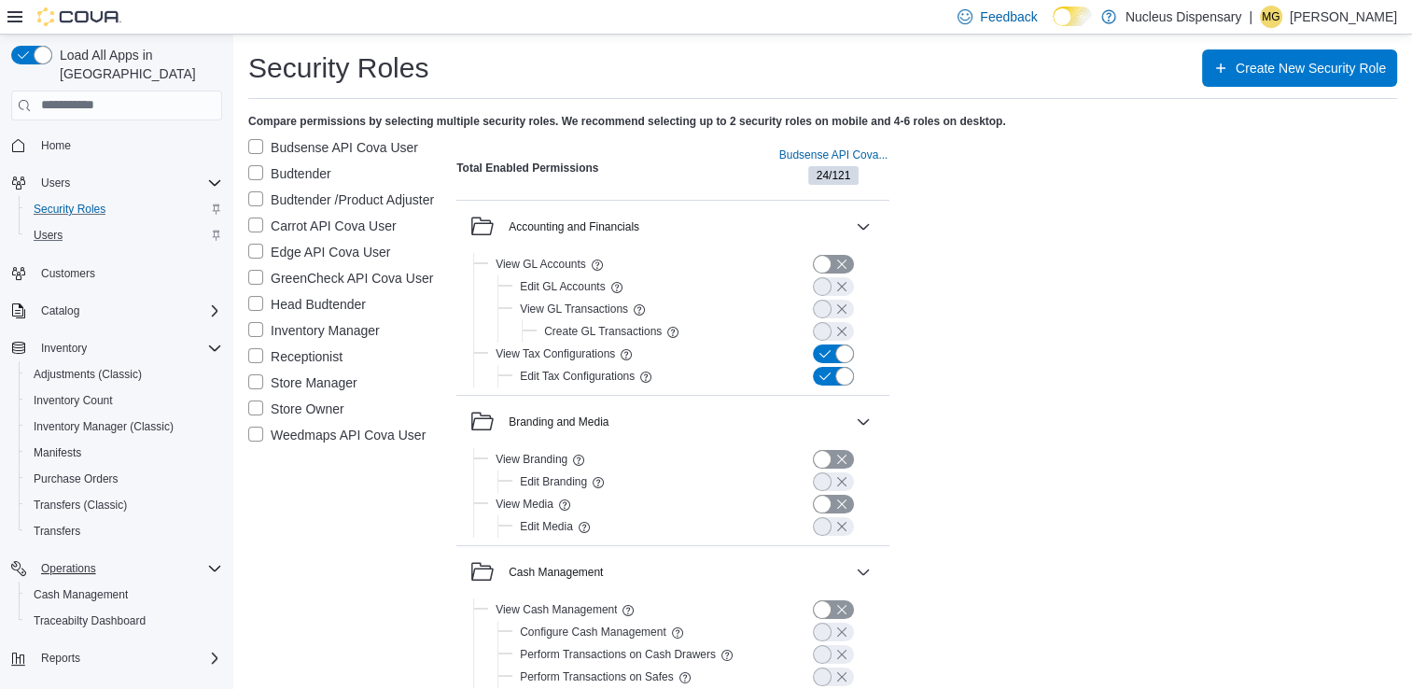
click at [292, 174] on label "Budtender" at bounding box center [289, 173] width 83 height 22
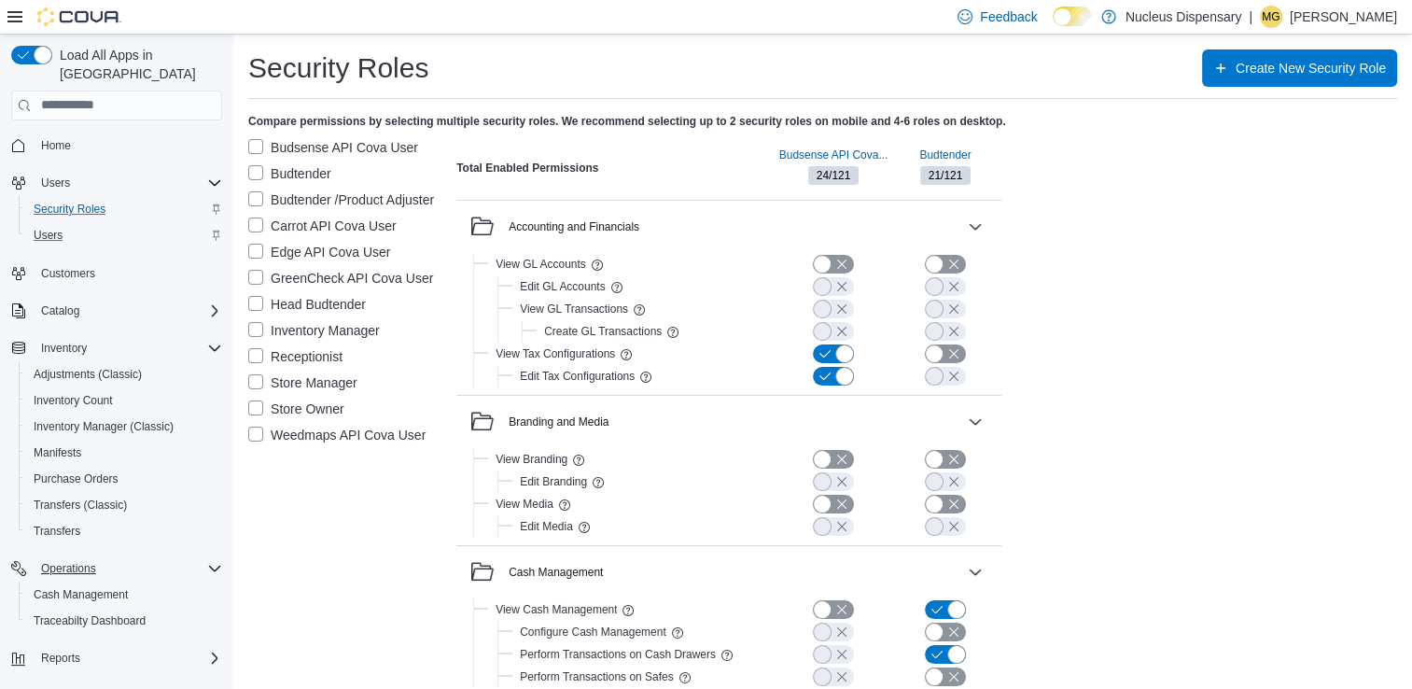
click at [249, 136] on label "Budsense API Cova User" at bounding box center [333, 147] width 170 height 22
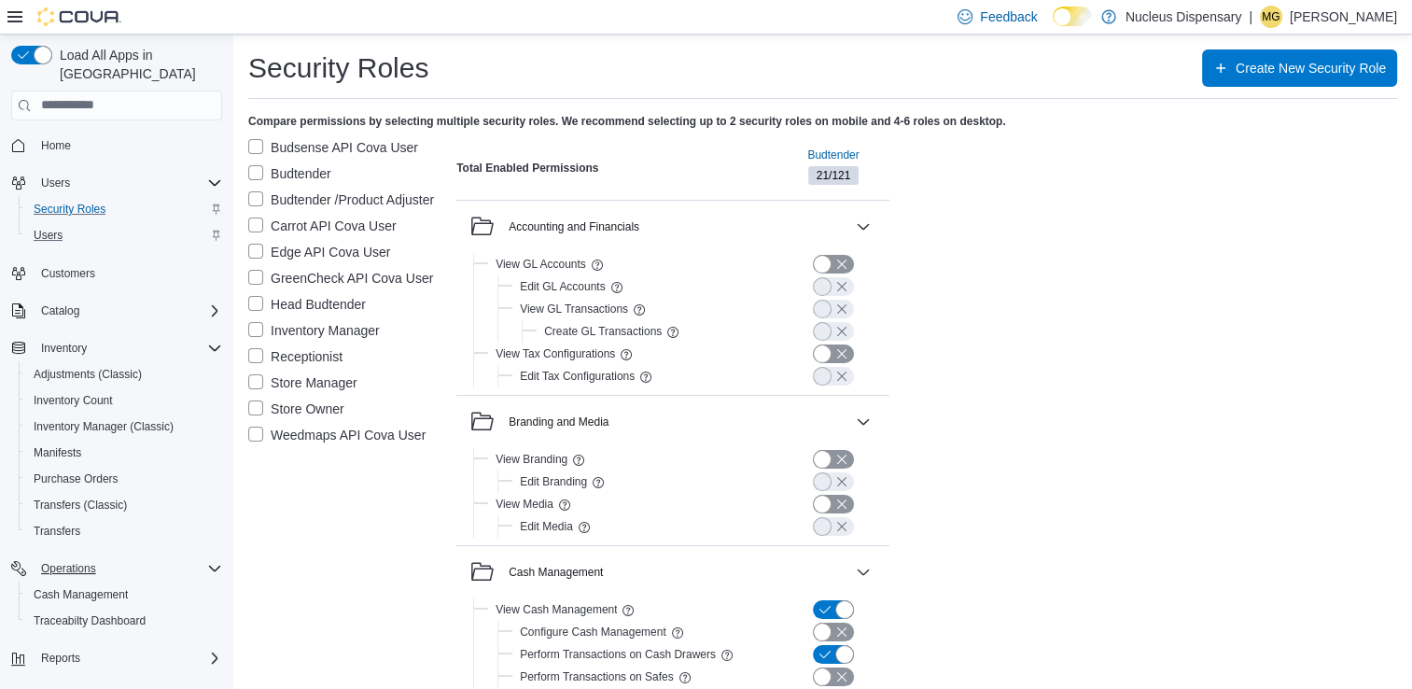
click at [257, 296] on label "Head Budtender" at bounding box center [307, 304] width 118 height 22
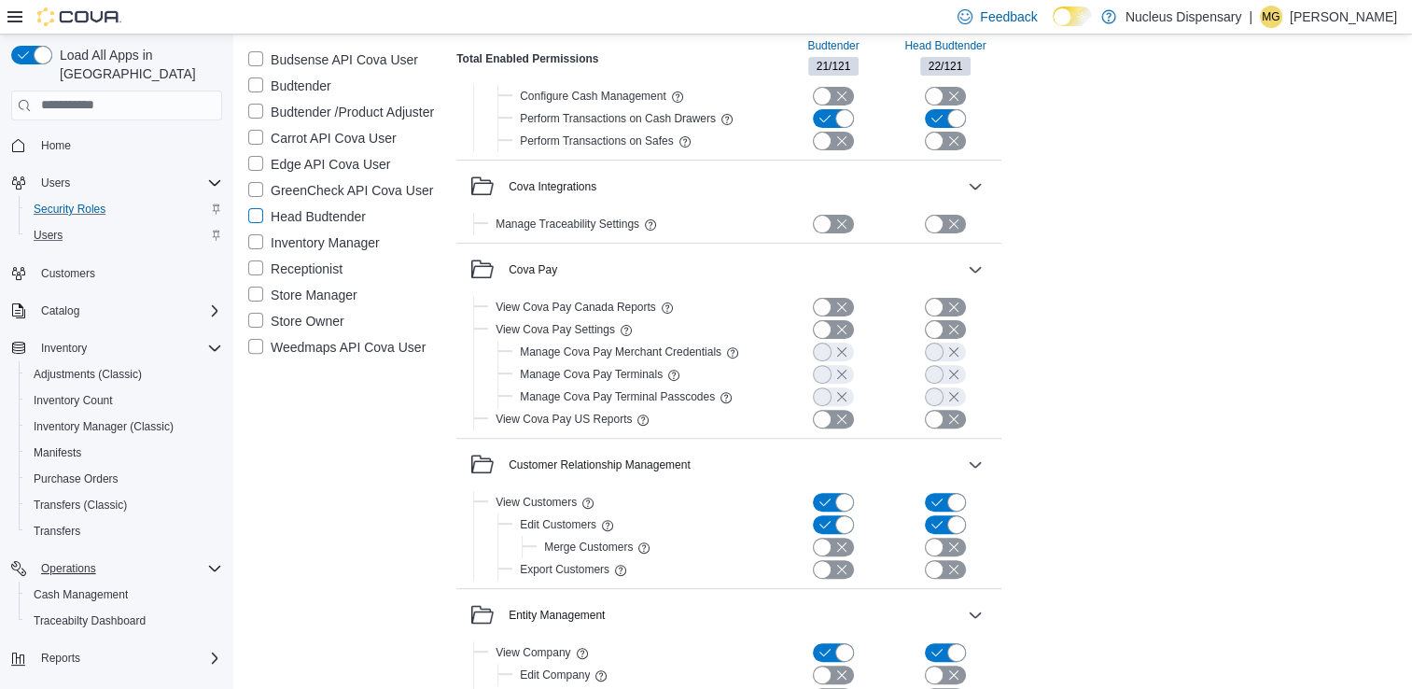
scroll to position [425, 0]
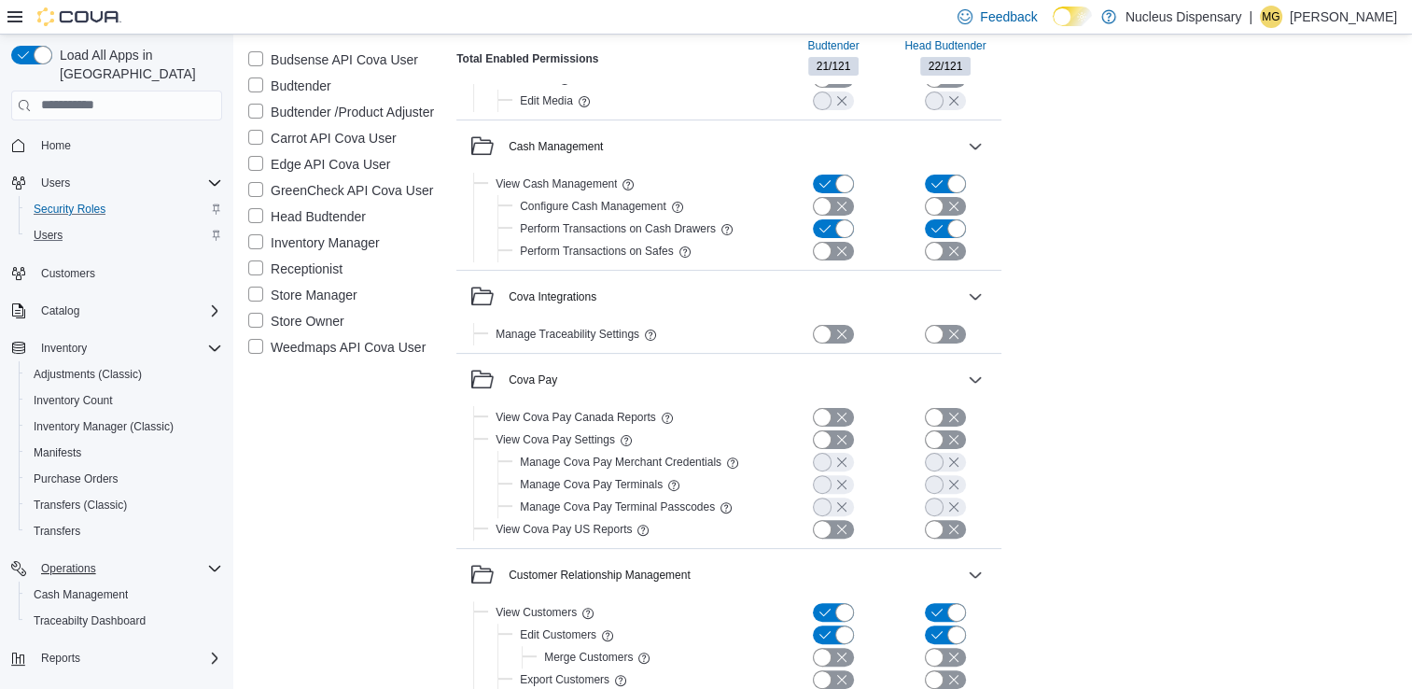
click at [261, 217] on label "Head Budtender" at bounding box center [307, 216] width 118 height 22
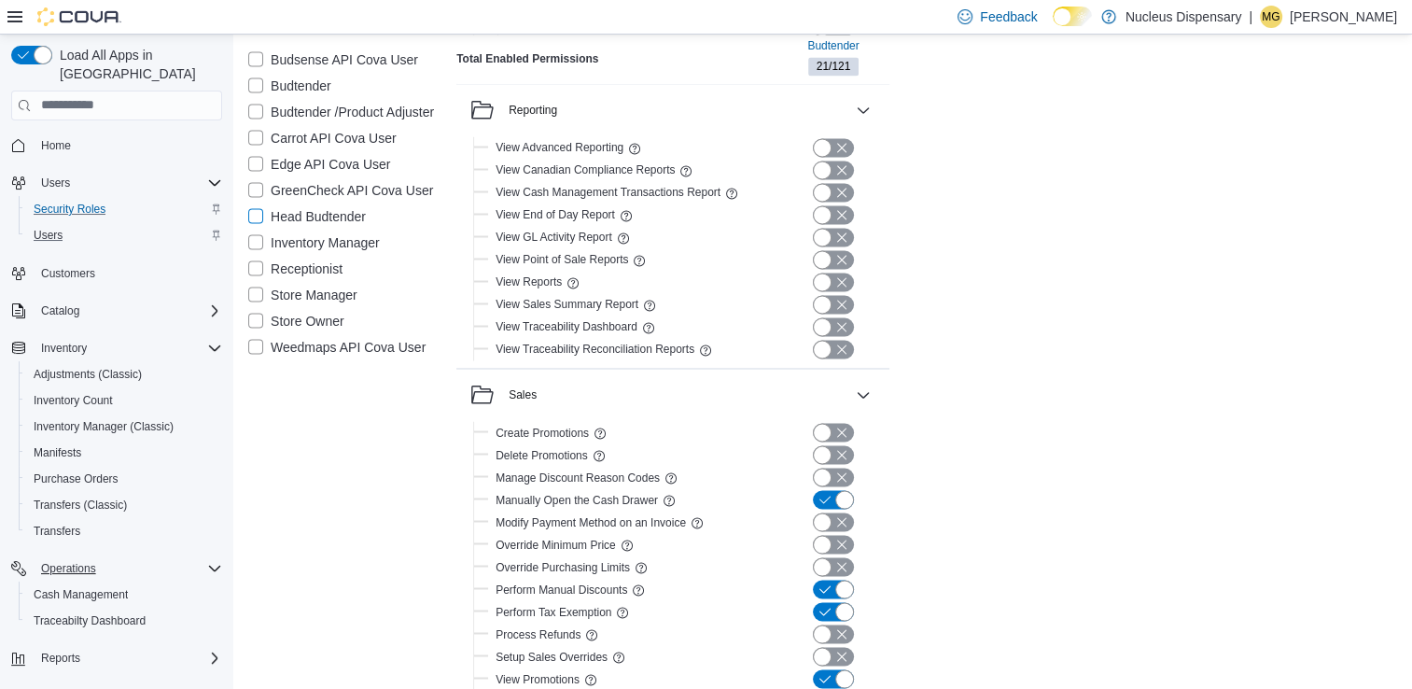
scroll to position [3109, 0]
click at [844, 581] on button "button" at bounding box center [833, 588] width 41 height 19
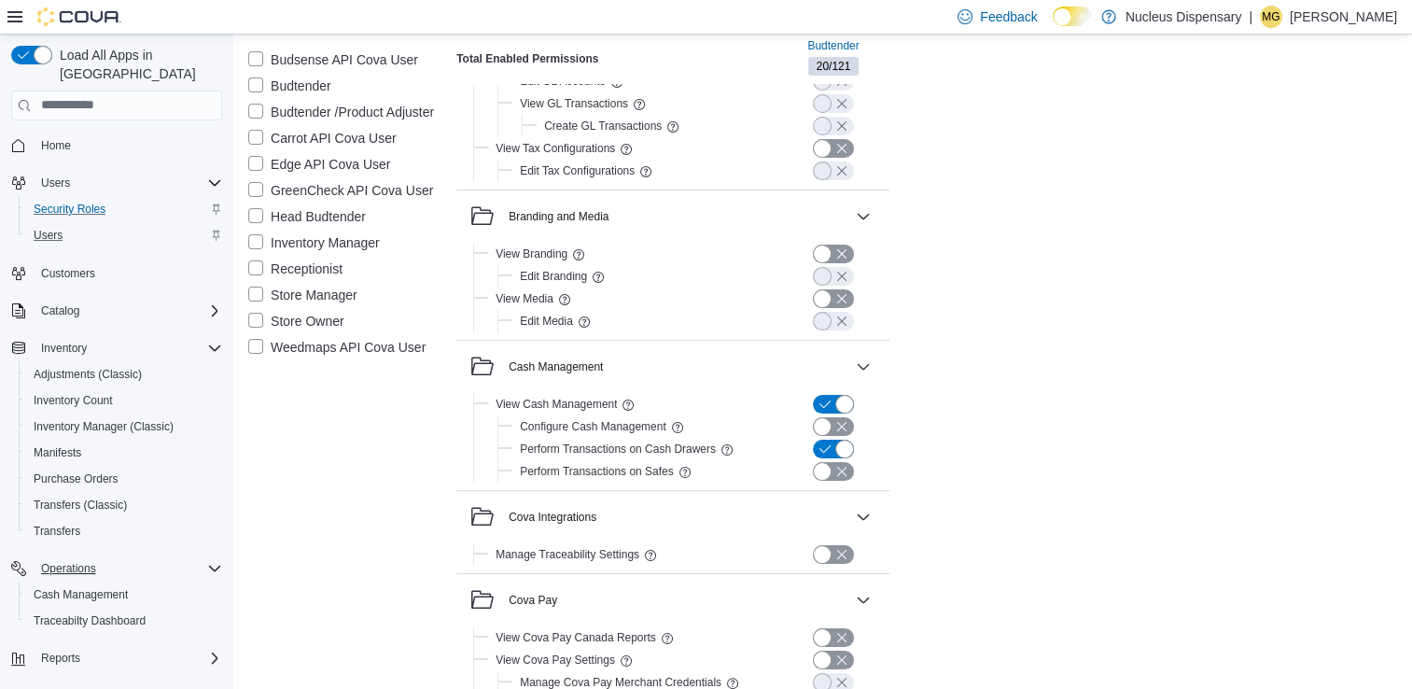
scroll to position [0, 0]
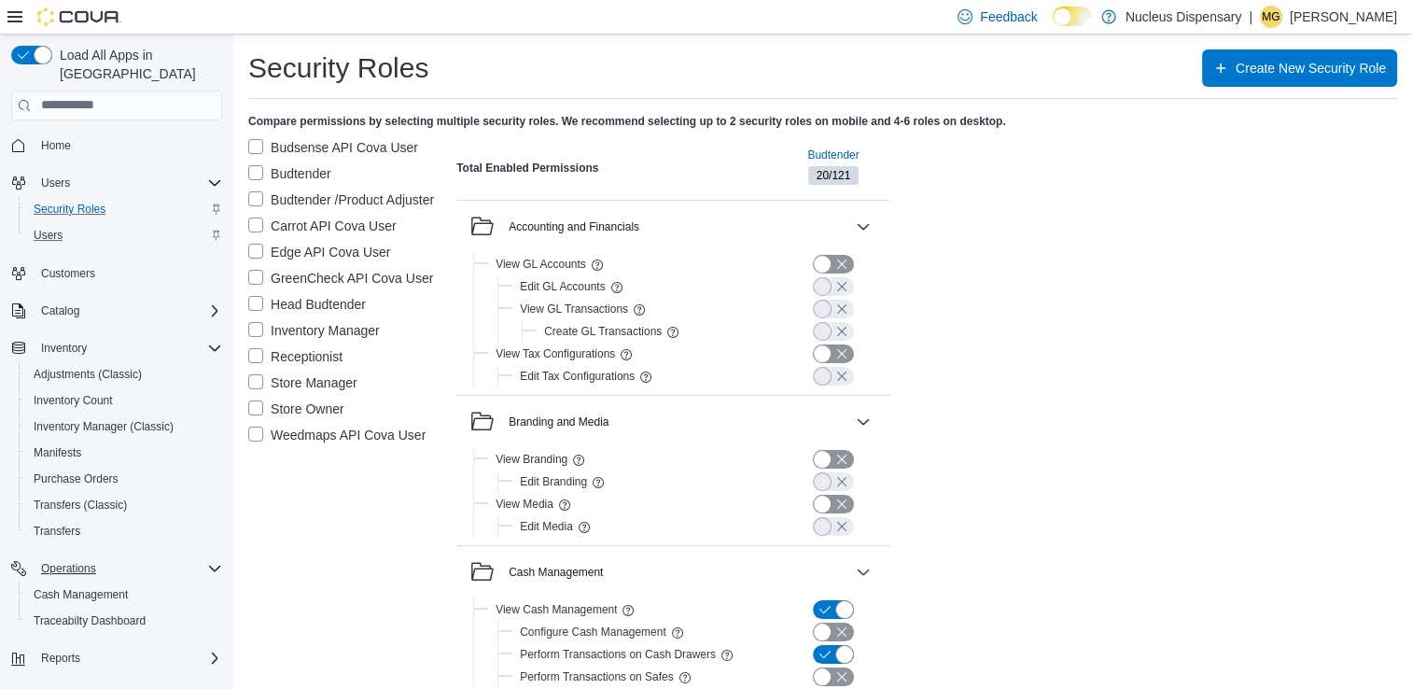
click at [256, 302] on label "Head Budtender" at bounding box center [307, 304] width 118 height 22
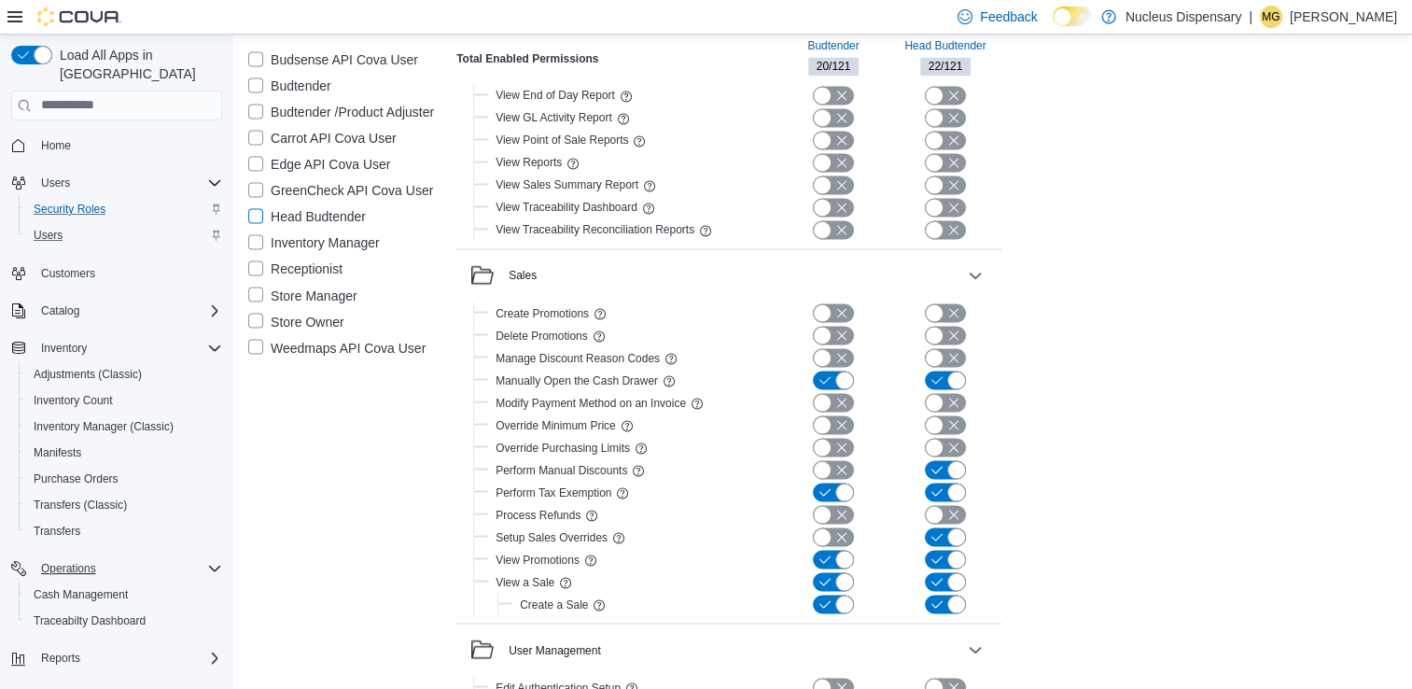
scroll to position [3228, 0]
click at [840, 486] on button "button" at bounding box center [833, 491] width 41 height 19
click at [931, 447] on button "button" at bounding box center [945, 447] width 41 height 19
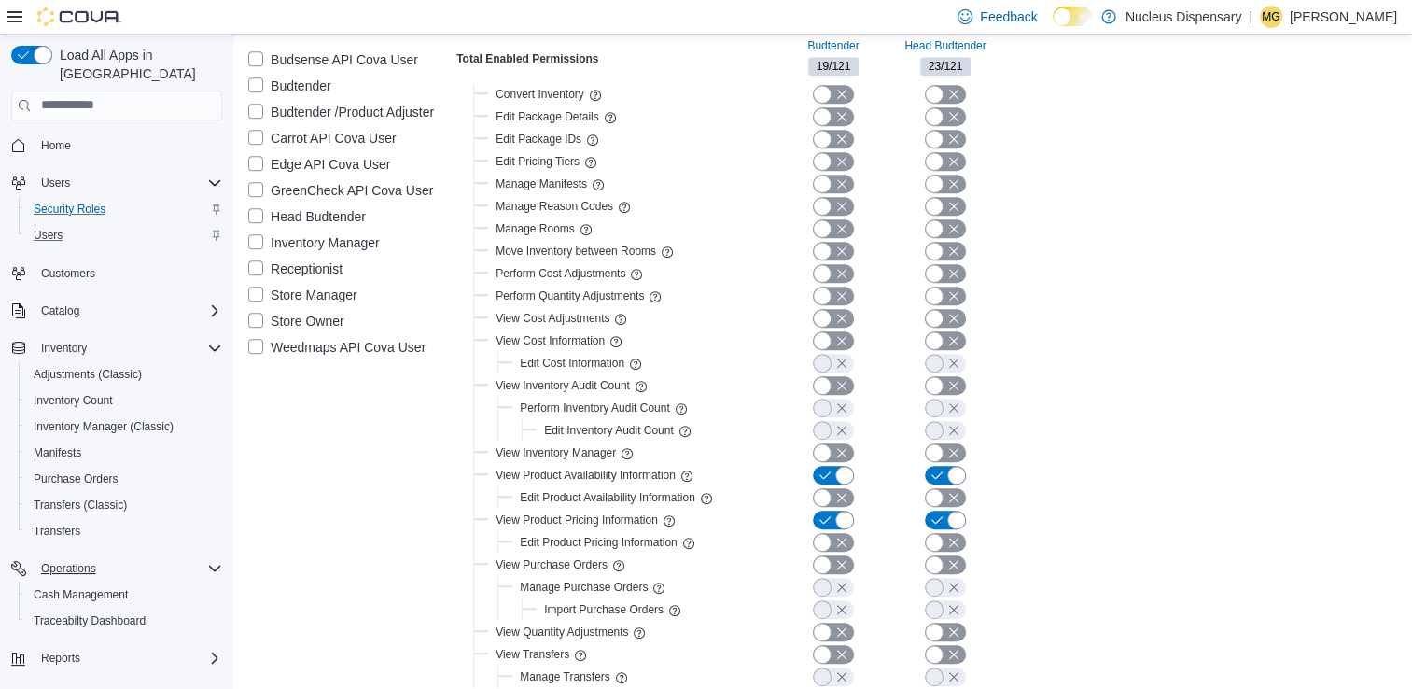
scroll to position [1438, 0]
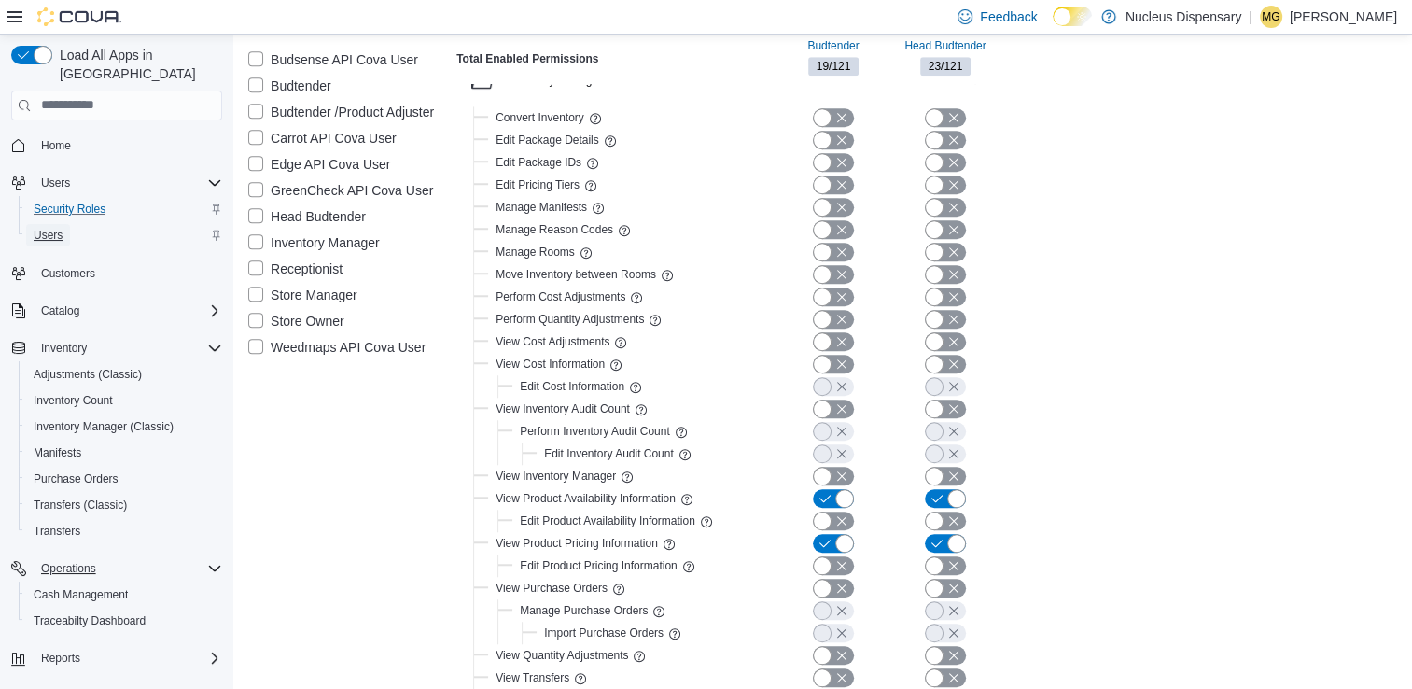
click at [45, 228] on span "Users" at bounding box center [48, 235] width 29 height 15
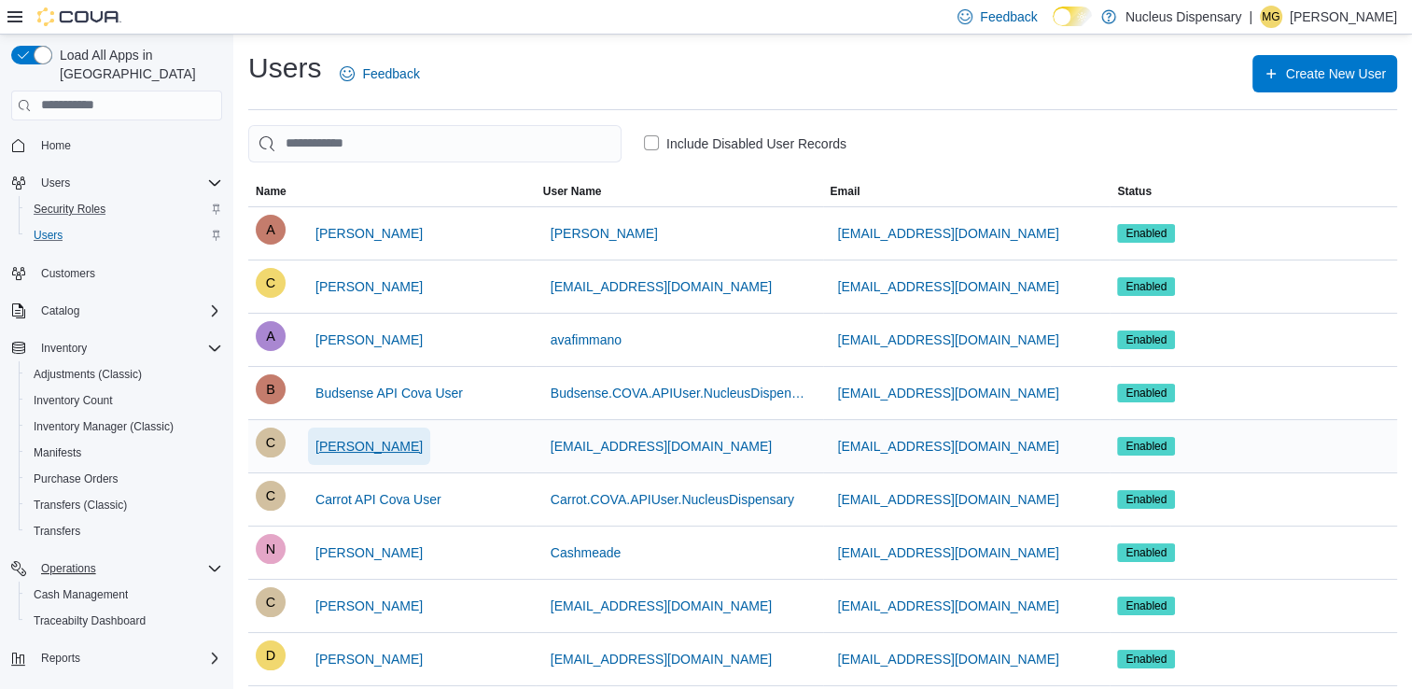
click at [373, 450] on span "Carlos Pineda" at bounding box center [368, 446] width 107 height 19
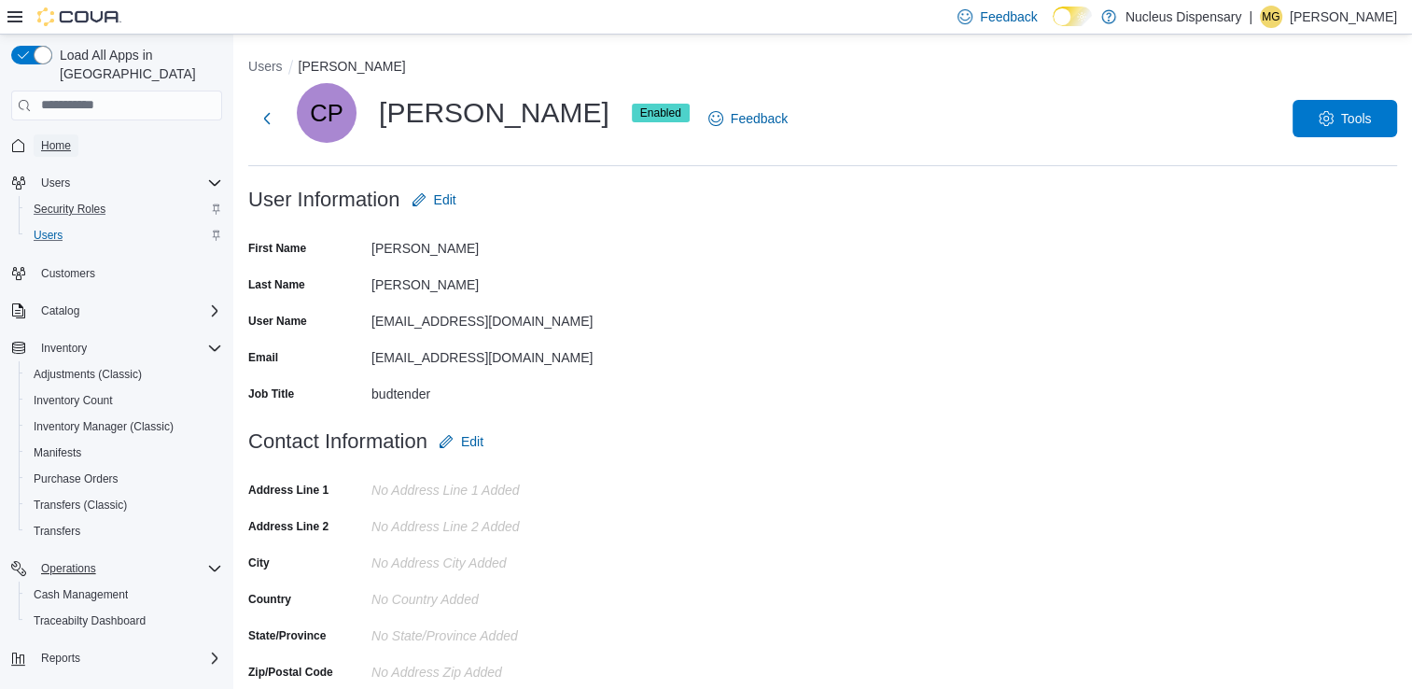
click at [49, 138] on span "Home" at bounding box center [56, 145] width 30 height 15
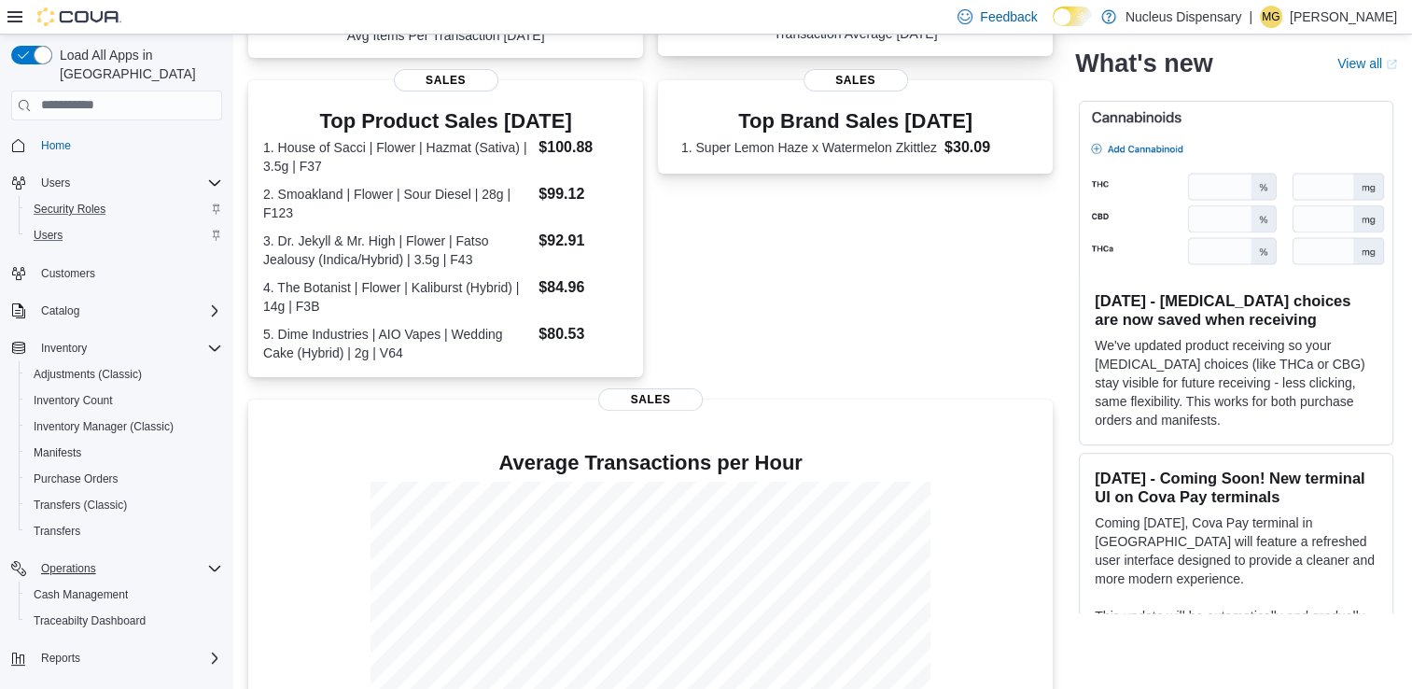
scroll to position [592, 0]
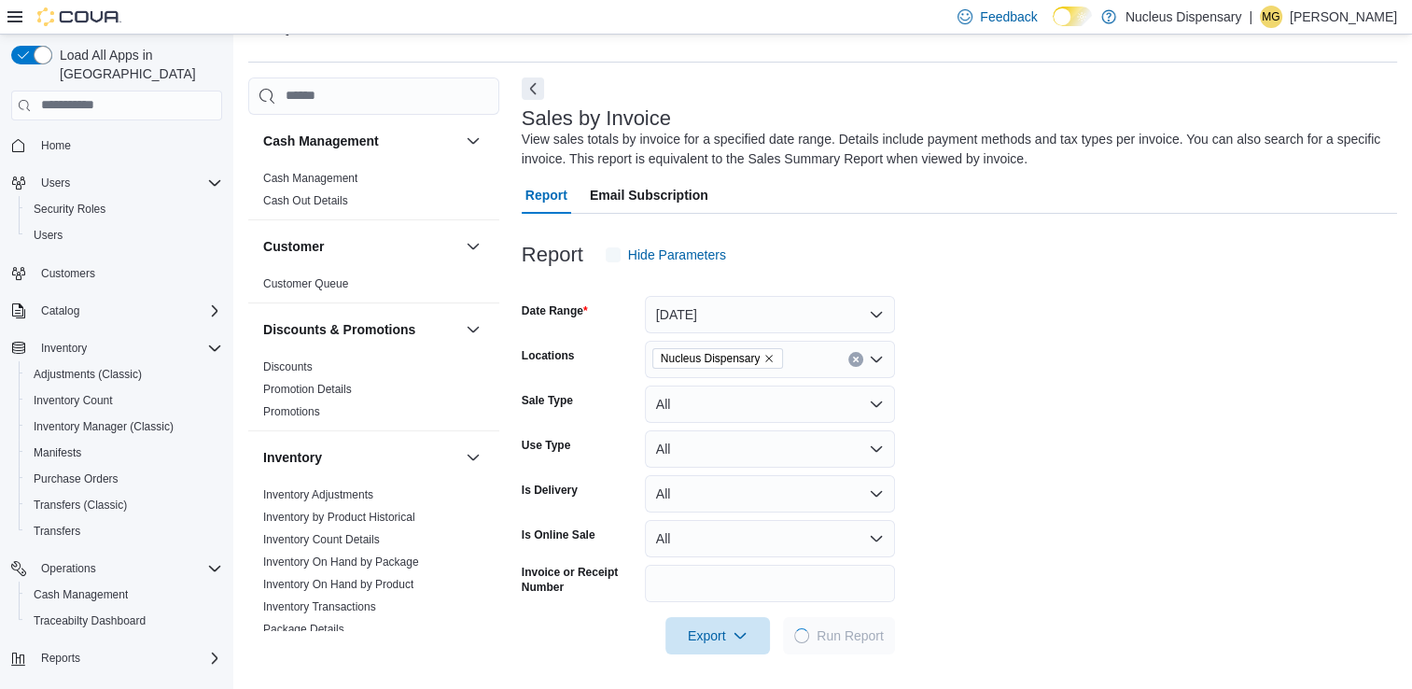
scroll to position [49, 0]
click at [67, 138] on span "Home" at bounding box center [56, 145] width 30 height 15
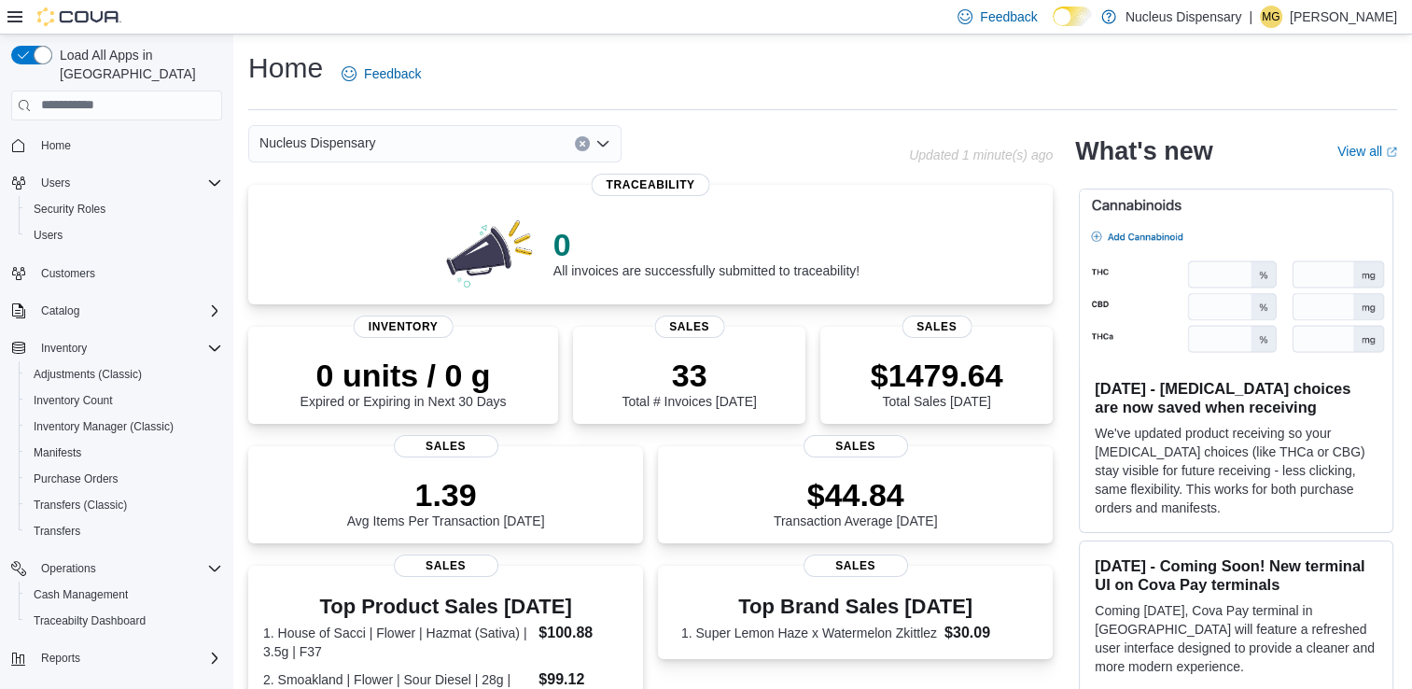
drag, startPoint x: 56, startPoint y: 129, endPoint x: 466, endPoint y: 21, distance: 423.4
click at [466, 21] on div "Feedback Dark Mode Nucleus Dispensary | MG [PERSON_NAME]" at bounding box center [706, 17] width 1412 height 35
click at [49, 138] on span "Home" at bounding box center [56, 145] width 30 height 15
click at [34, 134] on link "Home" at bounding box center [56, 145] width 45 height 22
